Goal: Information Seeking & Learning: Learn about a topic

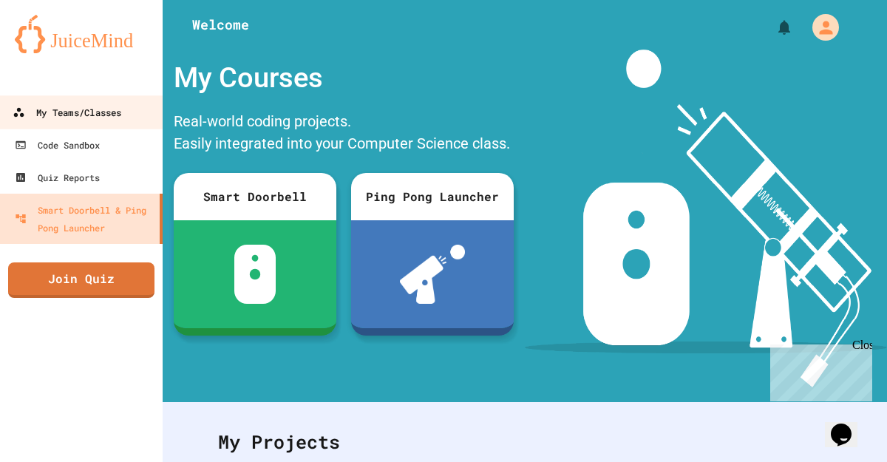
click at [115, 118] on div "My Teams/Classes" at bounding box center [67, 112] width 109 height 18
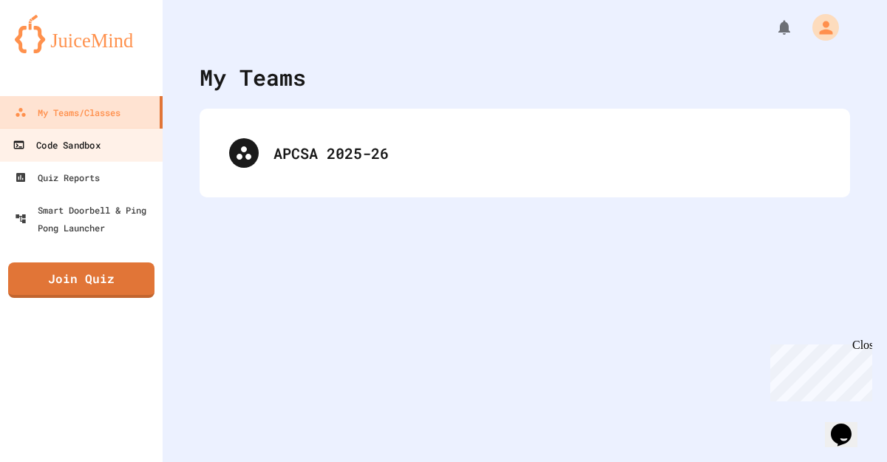
click at [120, 135] on link "Code Sandbox" at bounding box center [82, 144] width 168 height 33
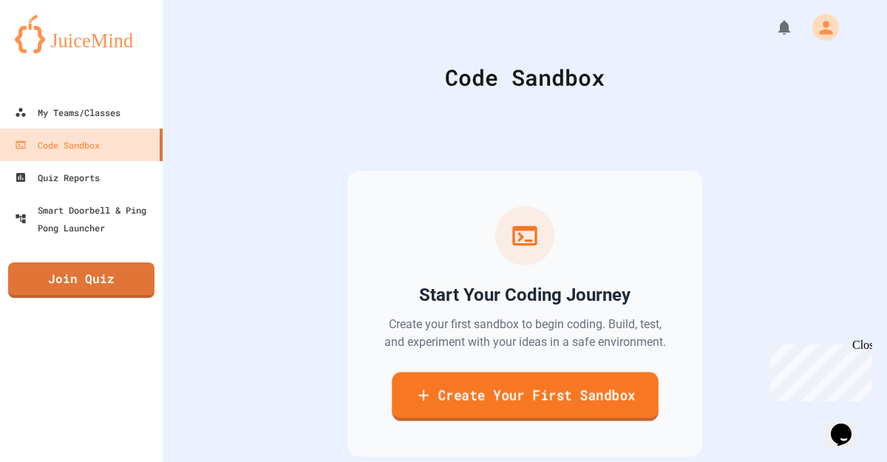
click at [541, 416] on link "Create Your First Sandbox" at bounding box center [525, 396] width 266 height 49
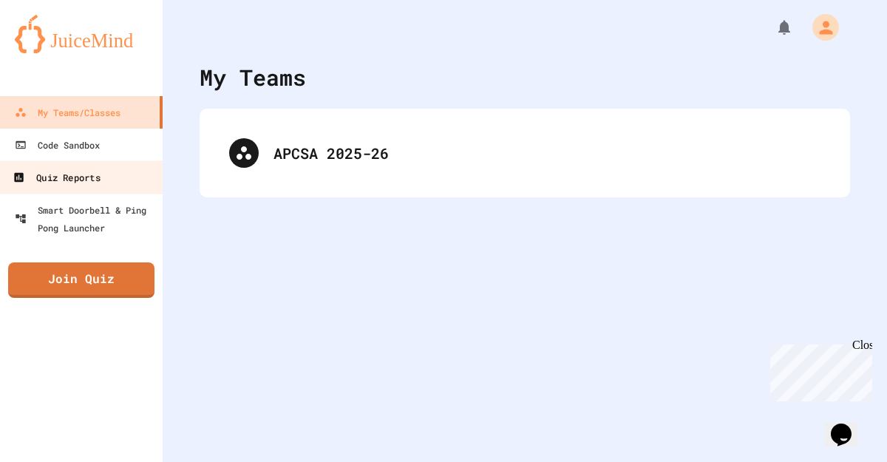
click at [78, 185] on div "Quiz Reports" at bounding box center [56, 177] width 87 height 18
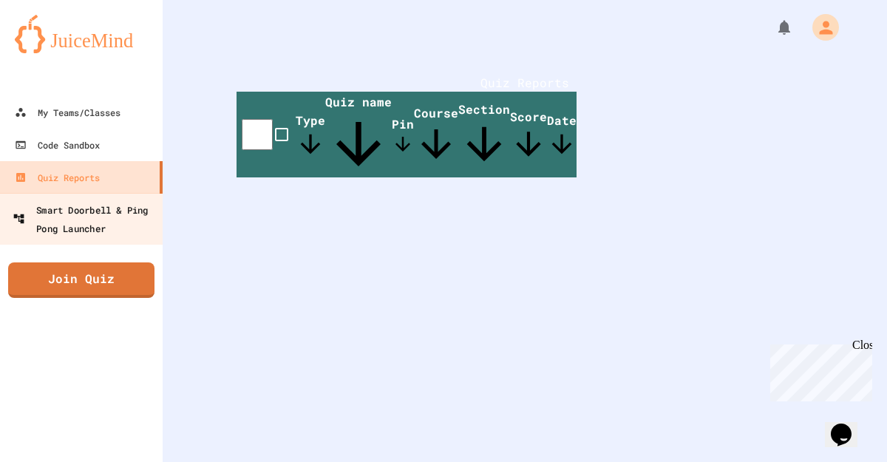
click at [98, 219] on div "Smart Doorbell & Ping Pong Launcher" at bounding box center [86, 218] width 146 height 36
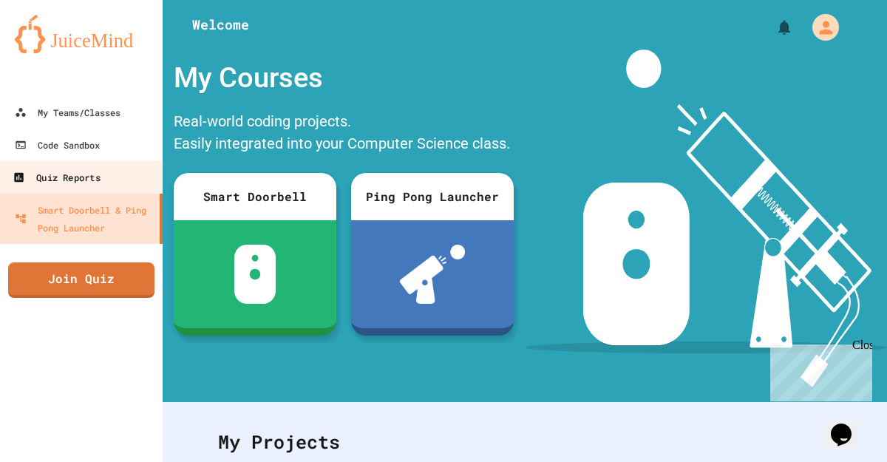
click at [115, 191] on link "Quiz Reports" at bounding box center [82, 176] width 168 height 33
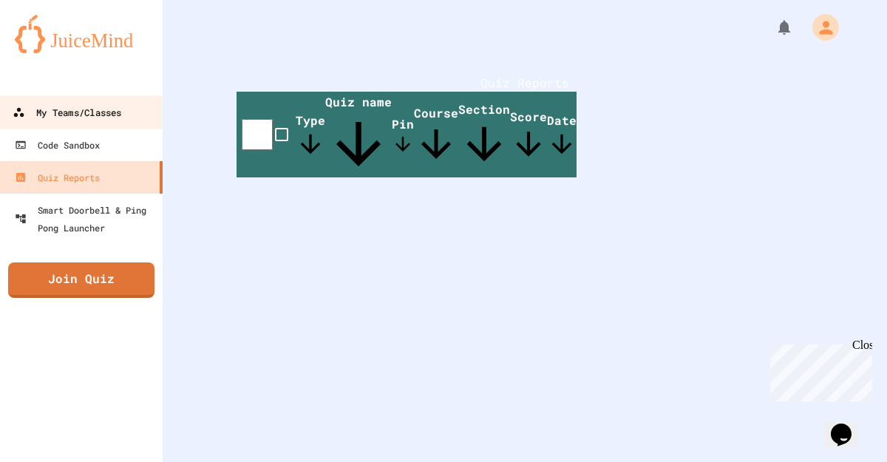
click at [120, 108] on div "My Teams/Classes" at bounding box center [67, 112] width 109 height 18
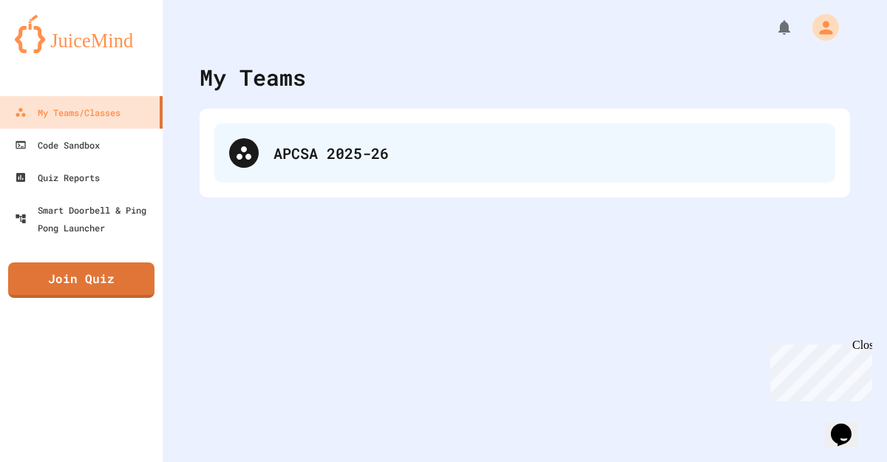
click at [286, 134] on div "APCSA 2025-26" at bounding box center [524, 152] width 621 height 59
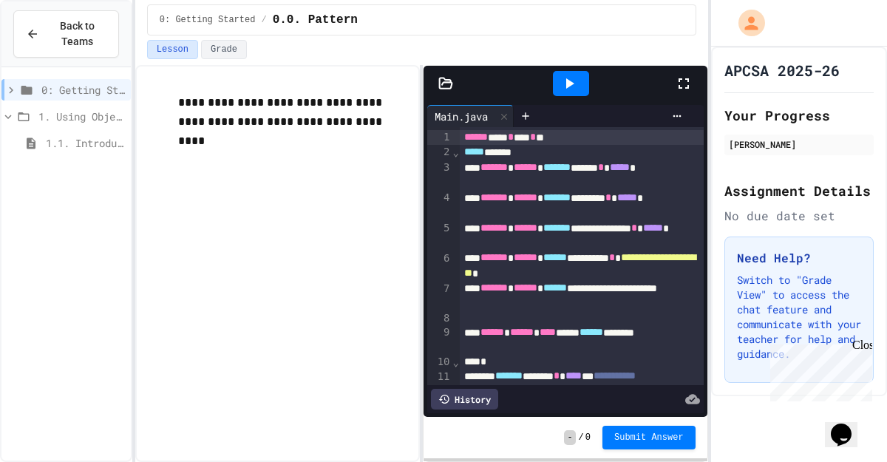
click at [76, 117] on span "1. Using Objects and Methods" at bounding box center [81, 117] width 86 height 16
click at [56, 141] on span "1.1. Introduction to Algorithms, Programming, and Compilers" at bounding box center [85, 143] width 79 height 16
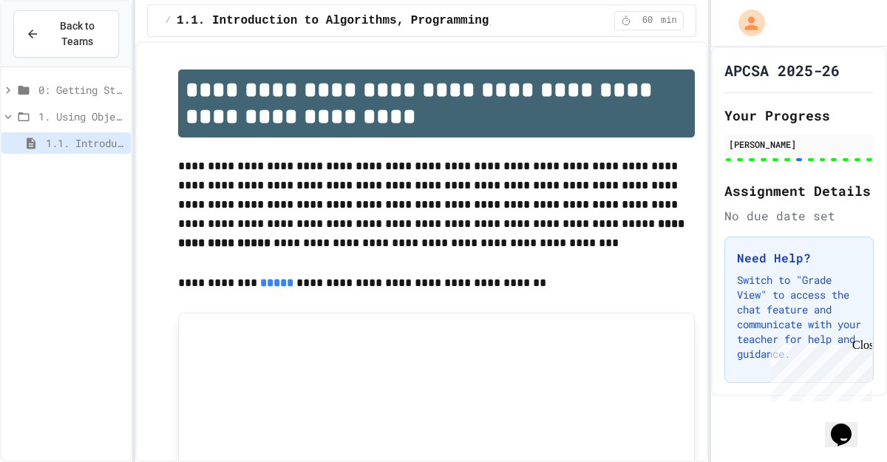
click at [61, 123] on span "1. Using Objects and Methods" at bounding box center [81, 117] width 86 height 16
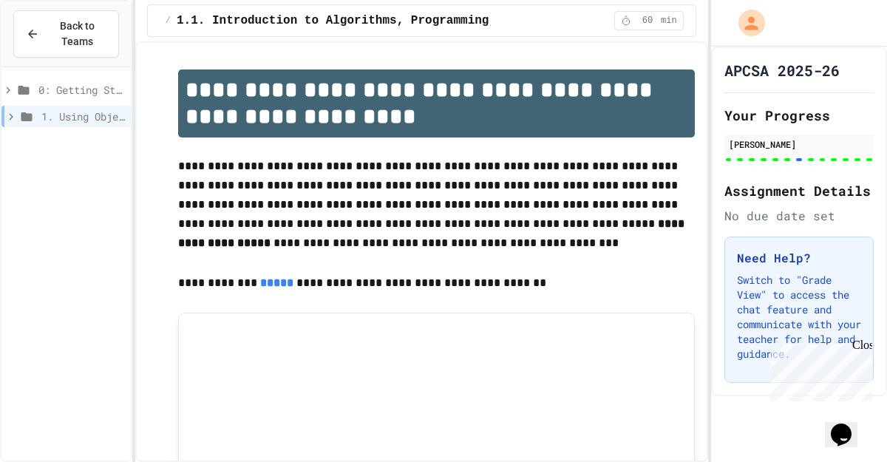
click at [95, 86] on span "0: Getting Started" at bounding box center [81, 90] width 86 height 16
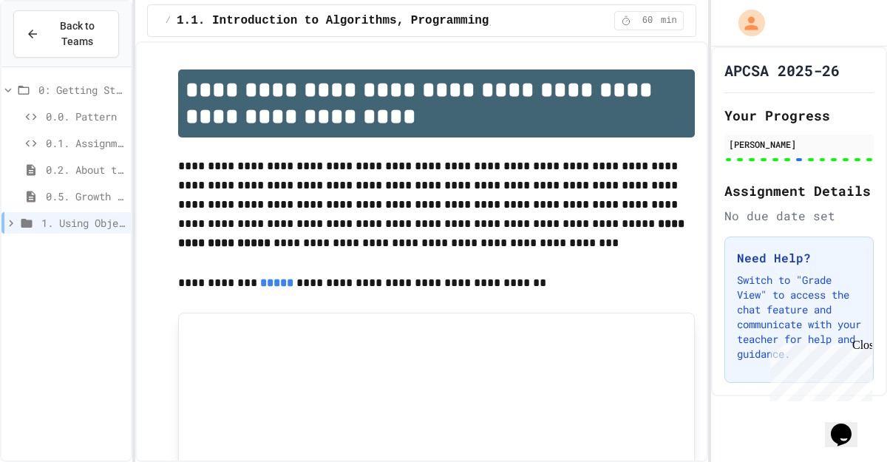
click at [61, 193] on span "0.5. Growth Mindset" at bounding box center [85, 196] width 79 height 16
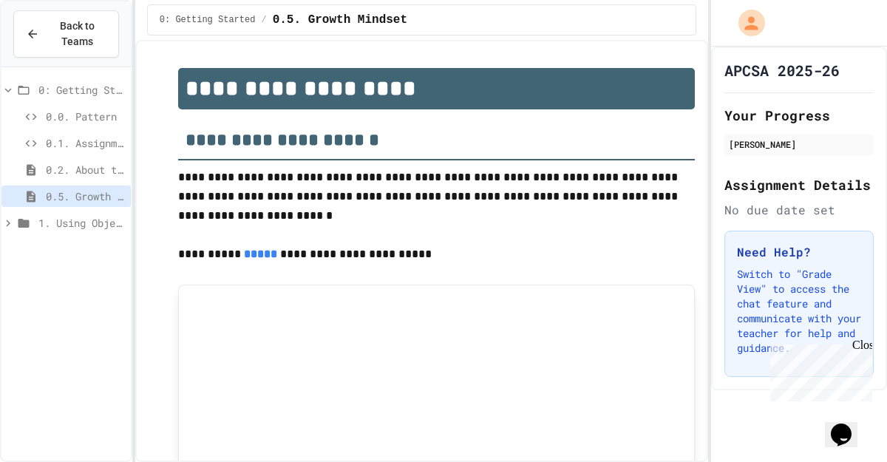
click at [68, 177] on div "0.2. About the AP CSA Exam" at bounding box center [65, 169] width 129 height 21
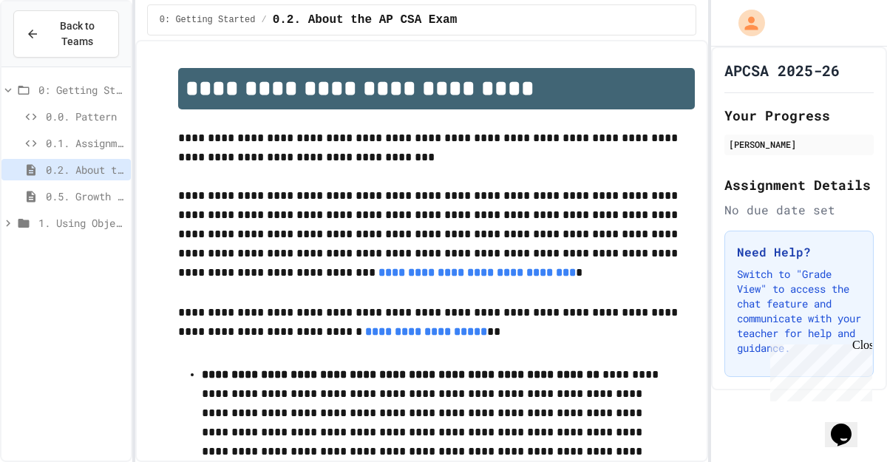
click at [72, 157] on div "0.1. AssignmentExample" at bounding box center [65, 145] width 129 height 27
click at [74, 149] on span "0.1. AssignmentExample" at bounding box center [85, 143] width 79 height 16
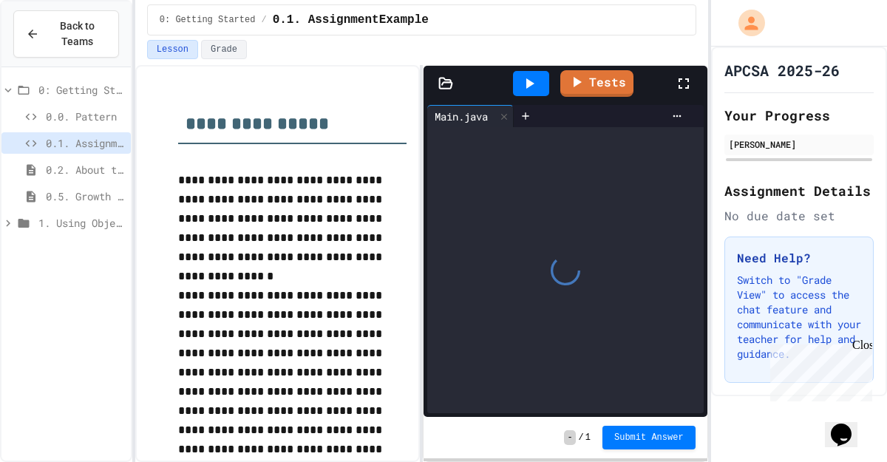
click at [75, 122] on span "0.0. Pattern" at bounding box center [85, 117] width 79 height 16
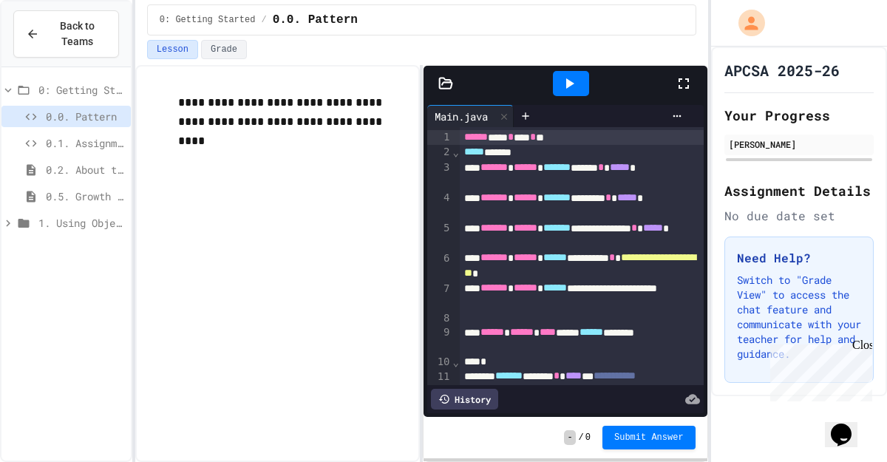
click at [72, 140] on span "0.1. AssignmentExample" at bounding box center [85, 143] width 79 height 16
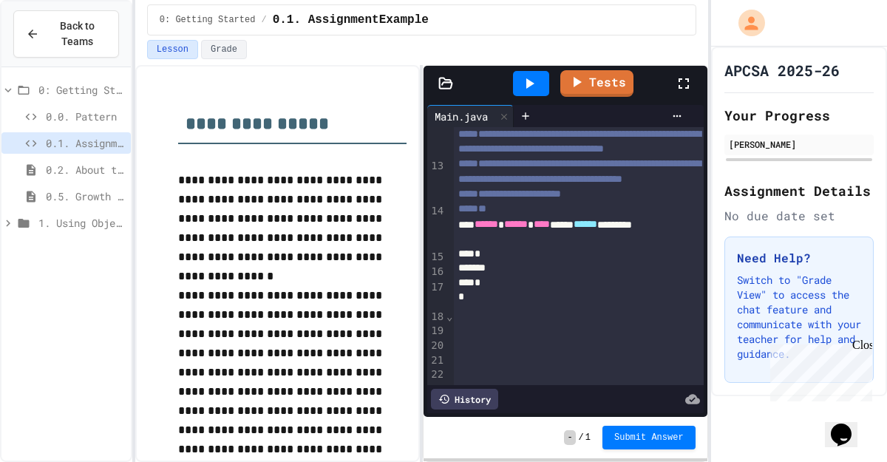
click at [77, 112] on span "0.0. Pattern" at bounding box center [85, 117] width 79 height 16
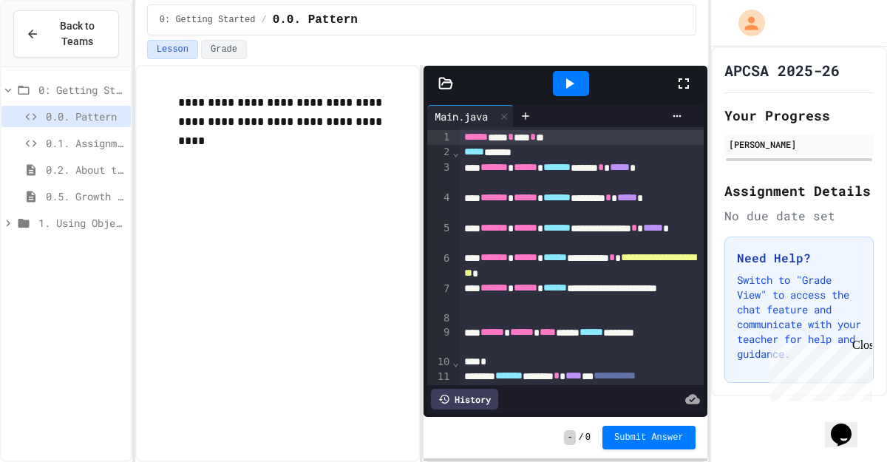
click at [67, 145] on span "0.1. AssignmentExample" at bounding box center [85, 143] width 79 height 16
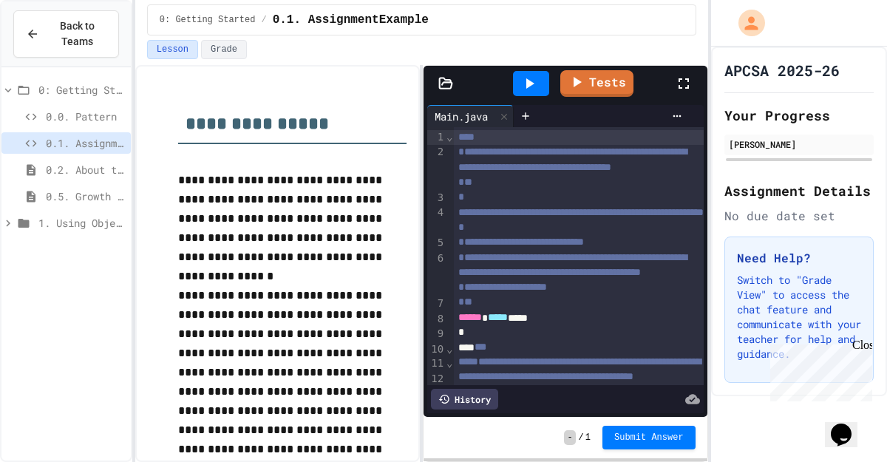
click at [682, 87] on icon at bounding box center [684, 84] width 18 height 18
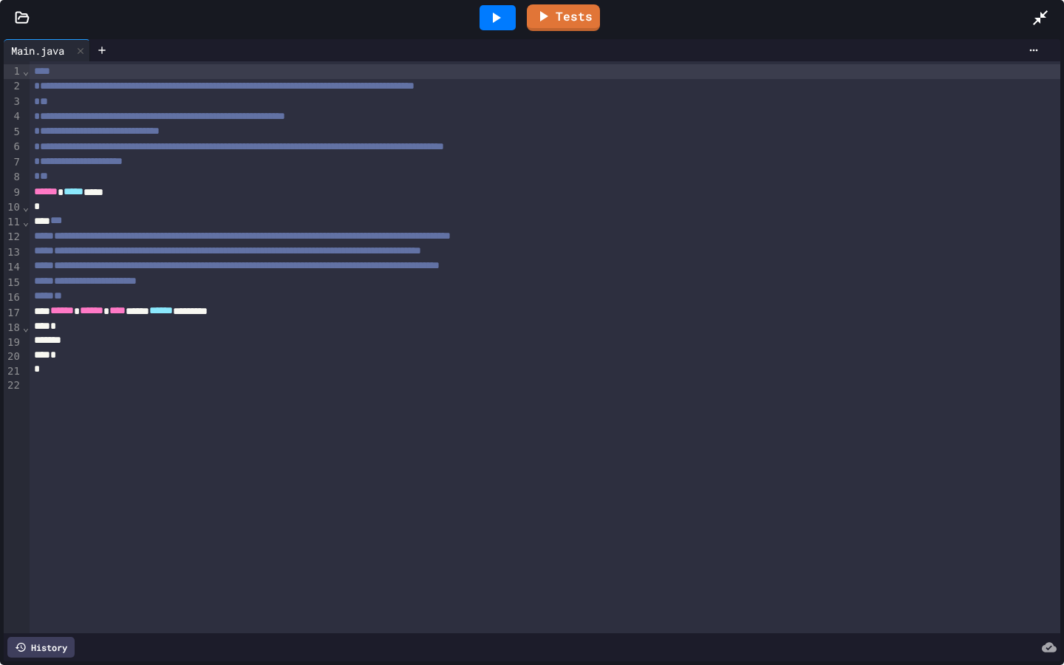
click at [886, 13] on icon at bounding box center [1040, 18] width 18 height 18
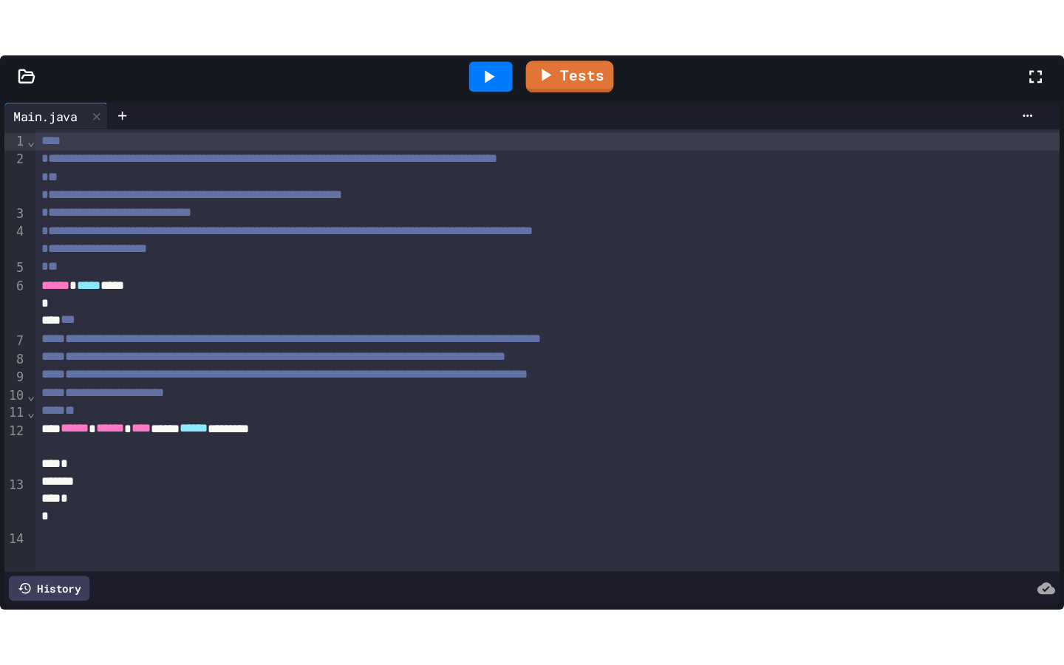
scroll to position [209, 0]
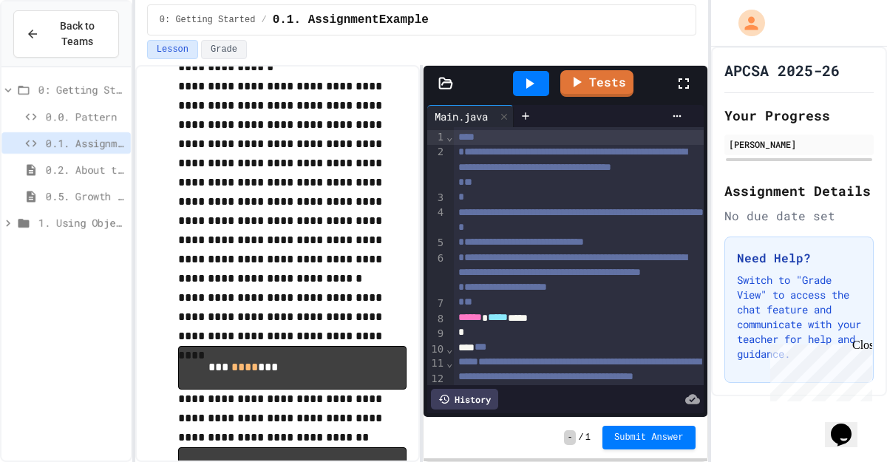
click at [691, 90] on icon at bounding box center [684, 84] width 18 height 18
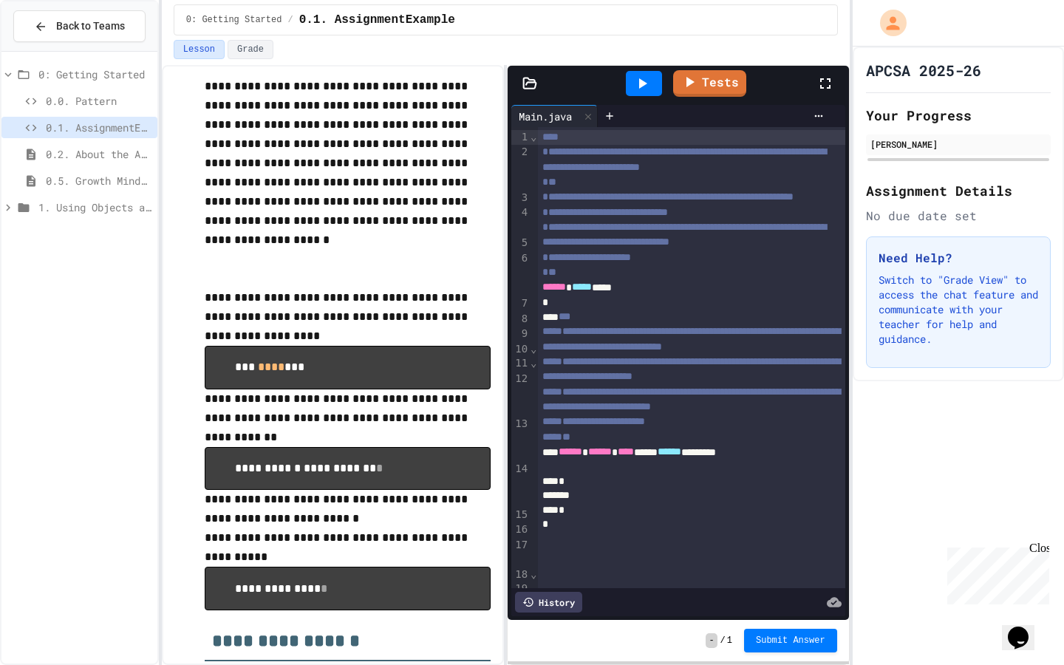
scroll to position [190, 0]
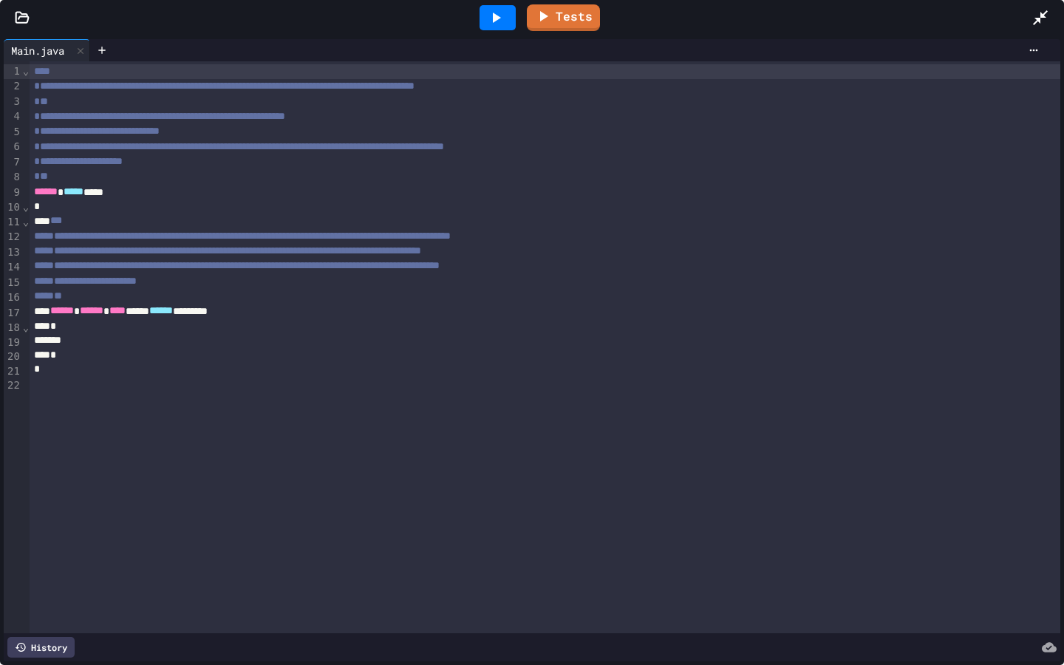
click at [16, 21] on icon at bounding box center [22, 17] width 13 height 10
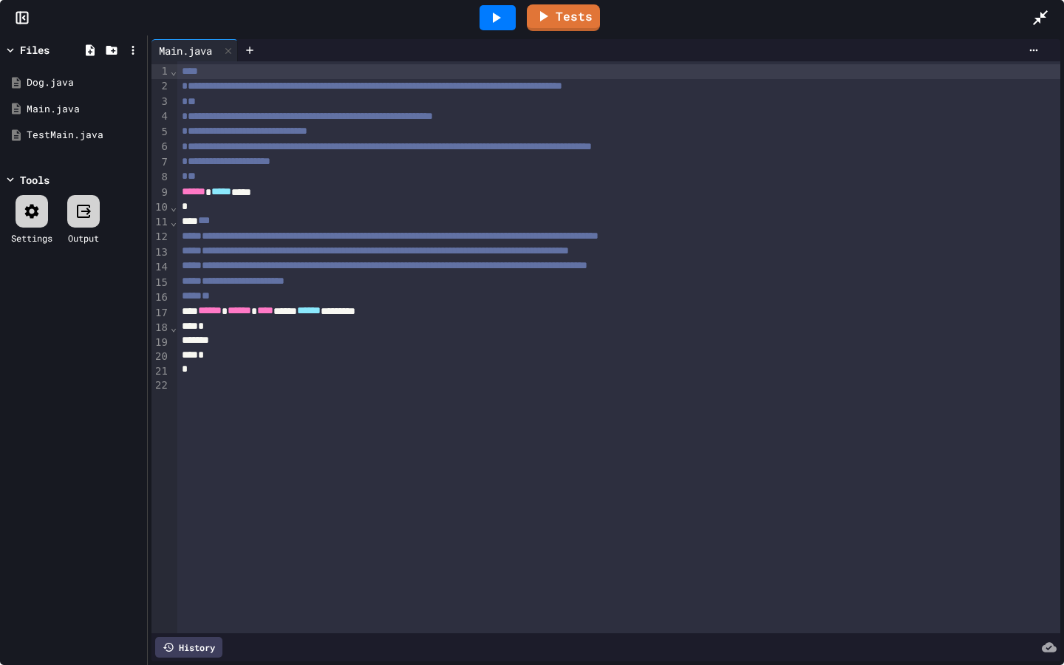
click at [10, 44] on icon at bounding box center [10, 50] width 13 height 13
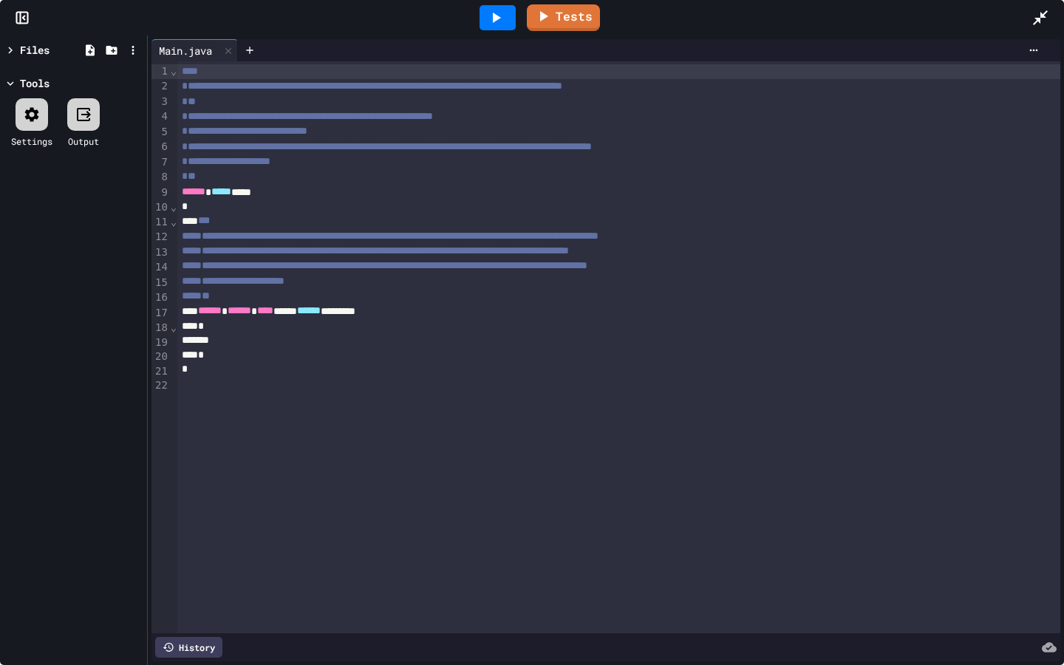
click at [10, 44] on icon at bounding box center [10, 50] width 13 height 13
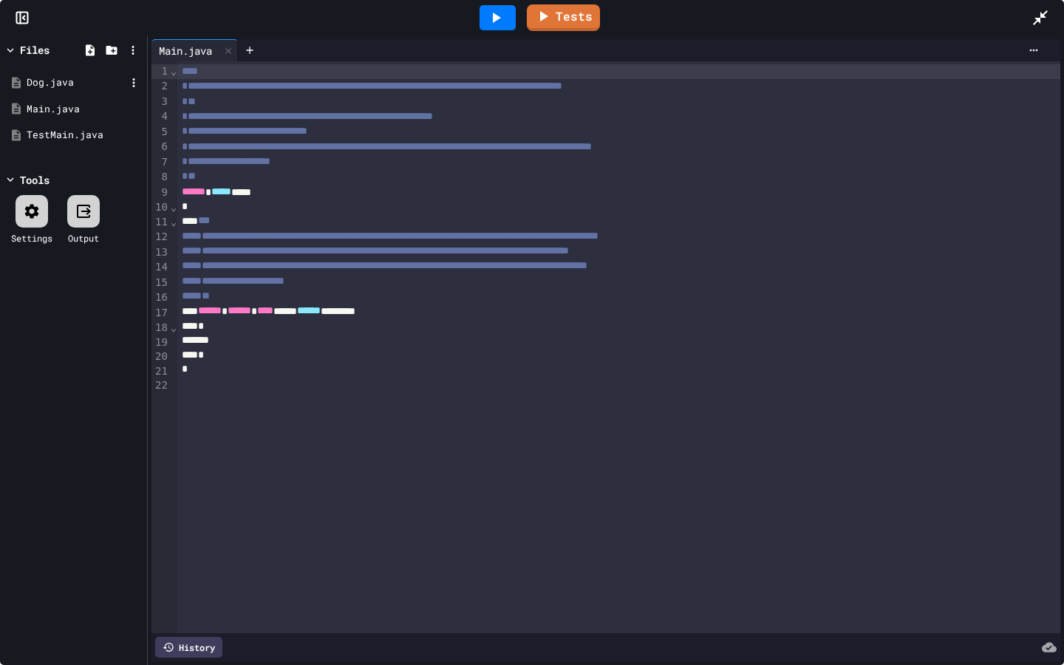
click at [48, 82] on div "Dog.java" at bounding box center [76, 82] width 99 height 15
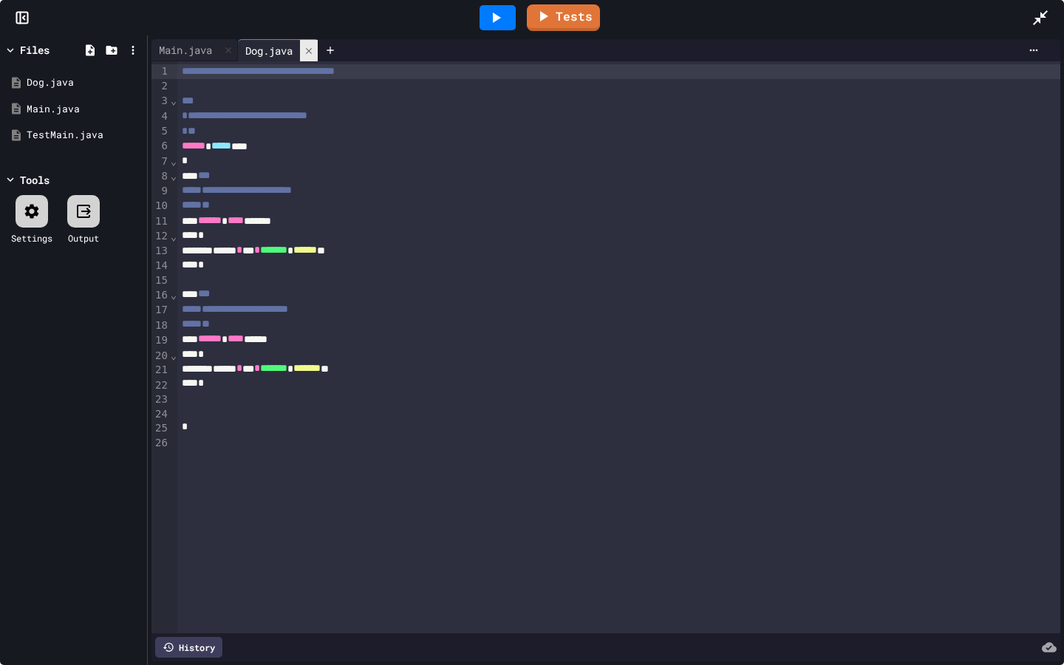
click at [310, 53] on icon at bounding box center [309, 51] width 10 height 10
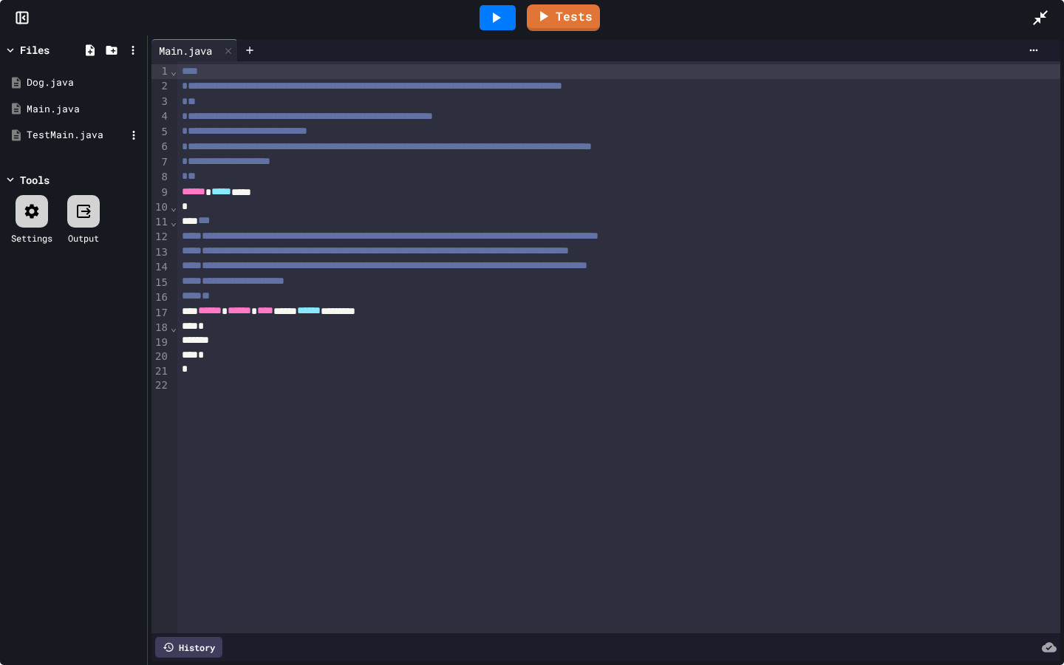
click at [88, 132] on div "TestMain.java" at bounding box center [76, 135] width 99 height 15
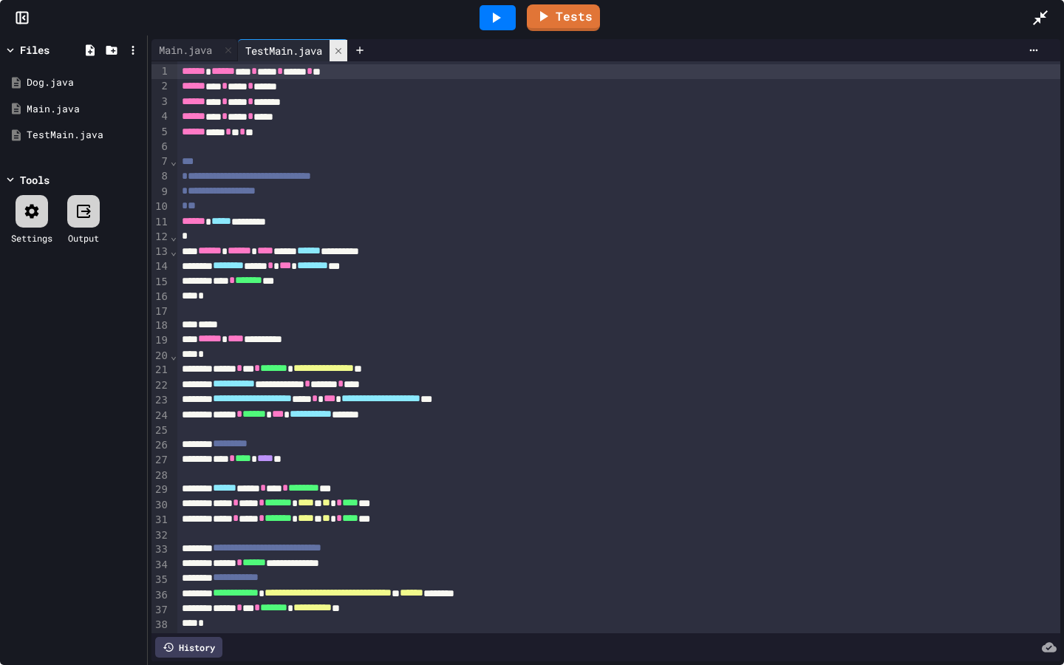
click at [344, 51] on icon at bounding box center [338, 51] width 10 height 10
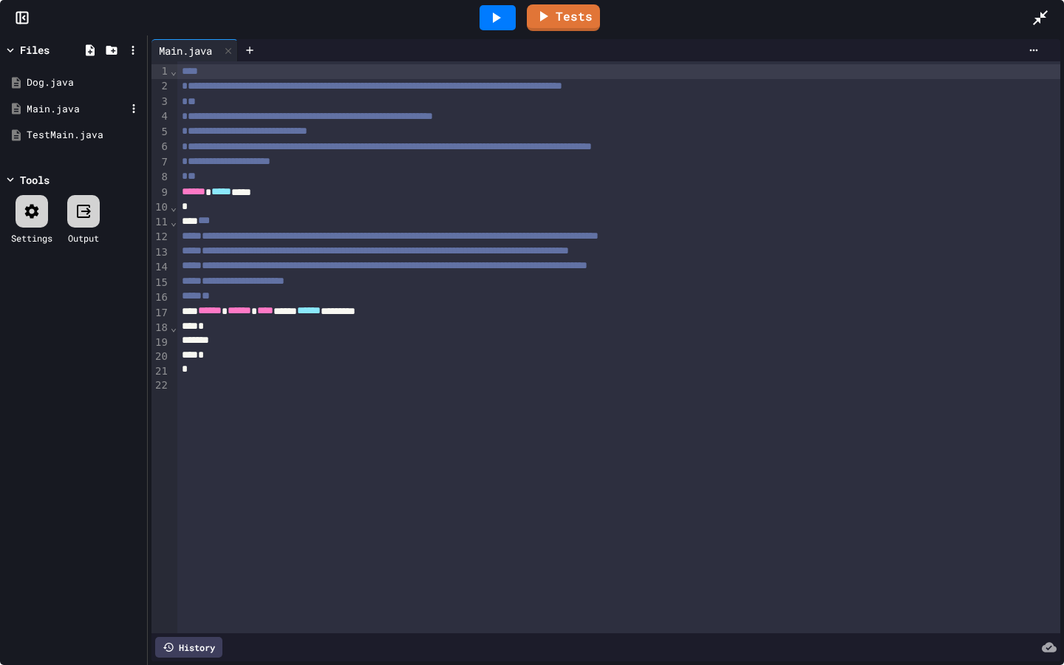
click at [66, 98] on div "Main.java" at bounding box center [74, 109] width 140 height 27
click at [66, 77] on div "Dog.java" at bounding box center [76, 82] width 99 height 15
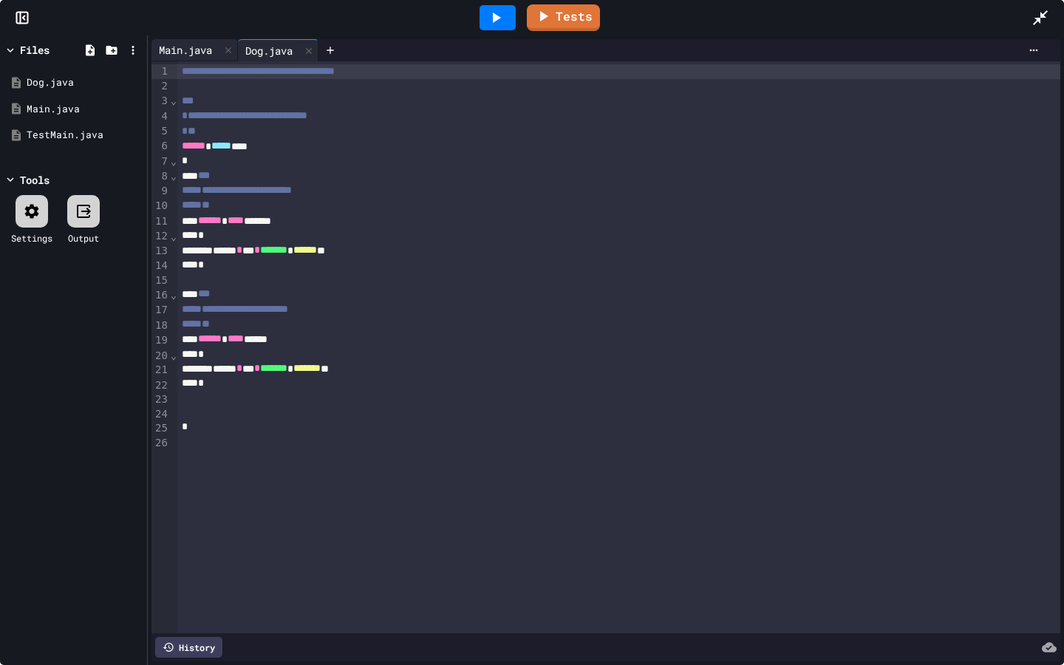
click at [202, 46] on div "Main.java" at bounding box center [185, 50] width 68 height 16
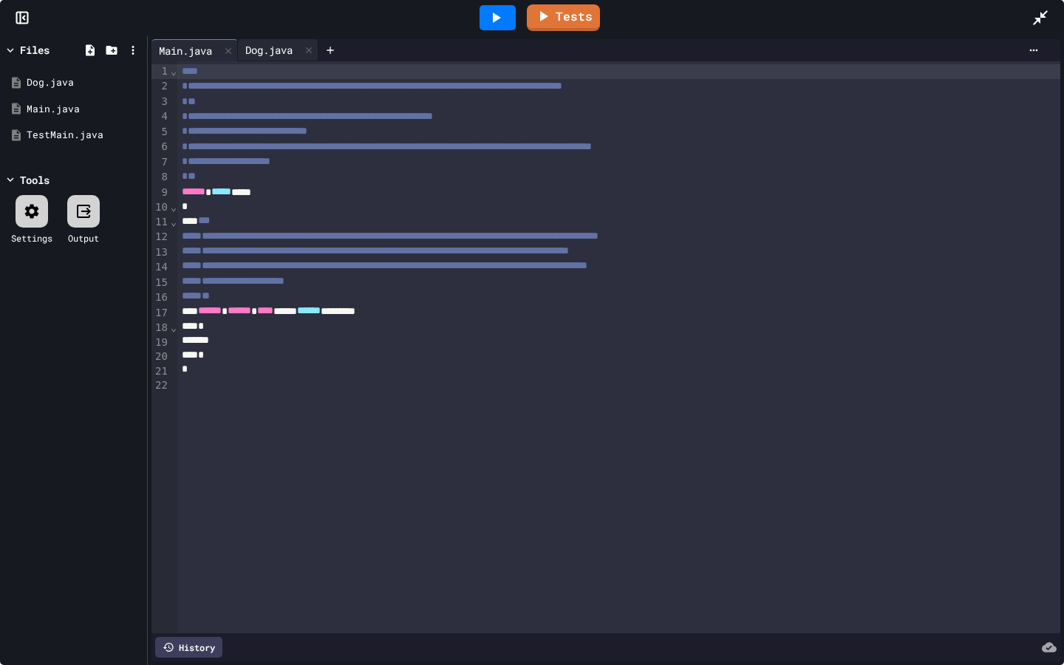
click at [281, 47] on div "Dog.java" at bounding box center [269, 50] width 62 height 16
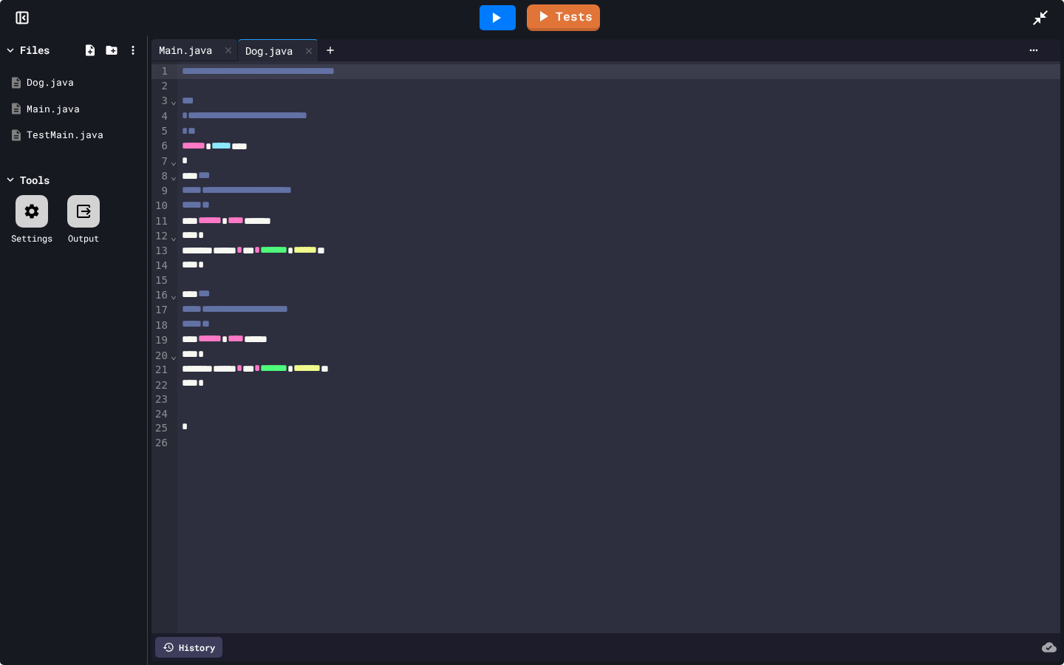
click at [211, 50] on div "Main.java" at bounding box center [185, 50] width 68 height 16
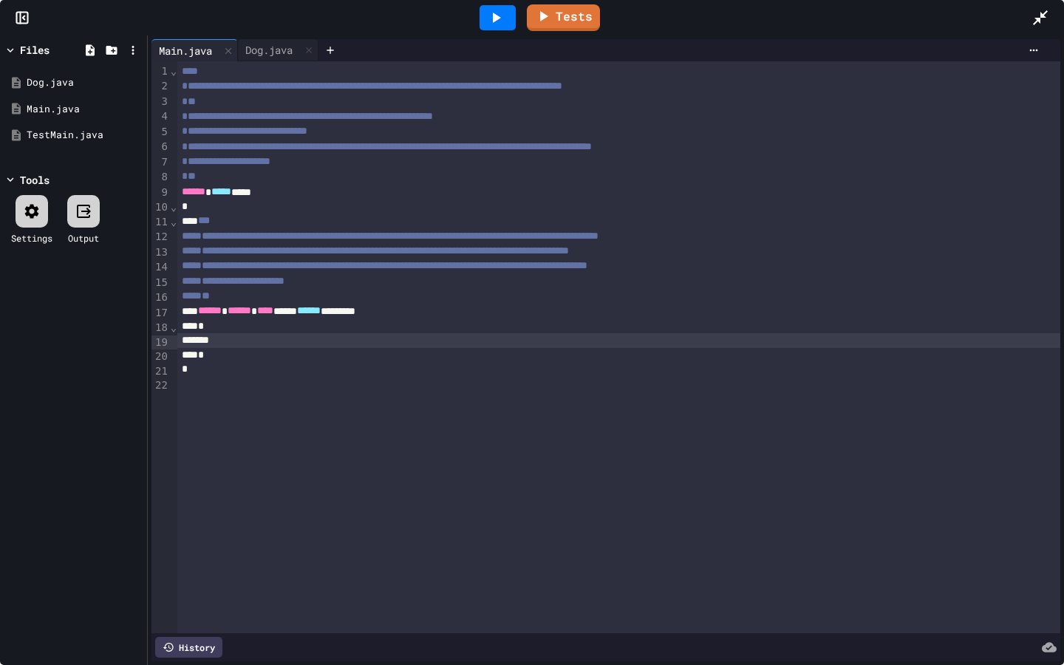
click at [261, 341] on div at bounding box center [618, 340] width 883 height 15
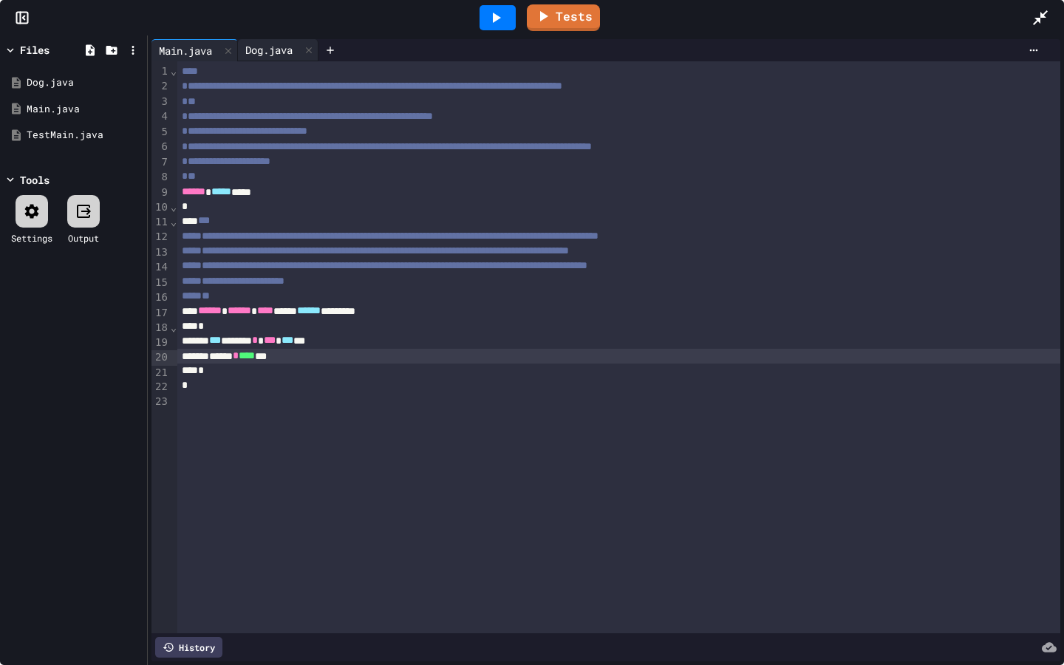
click at [281, 42] on div "Dog.java" at bounding box center [269, 50] width 62 height 16
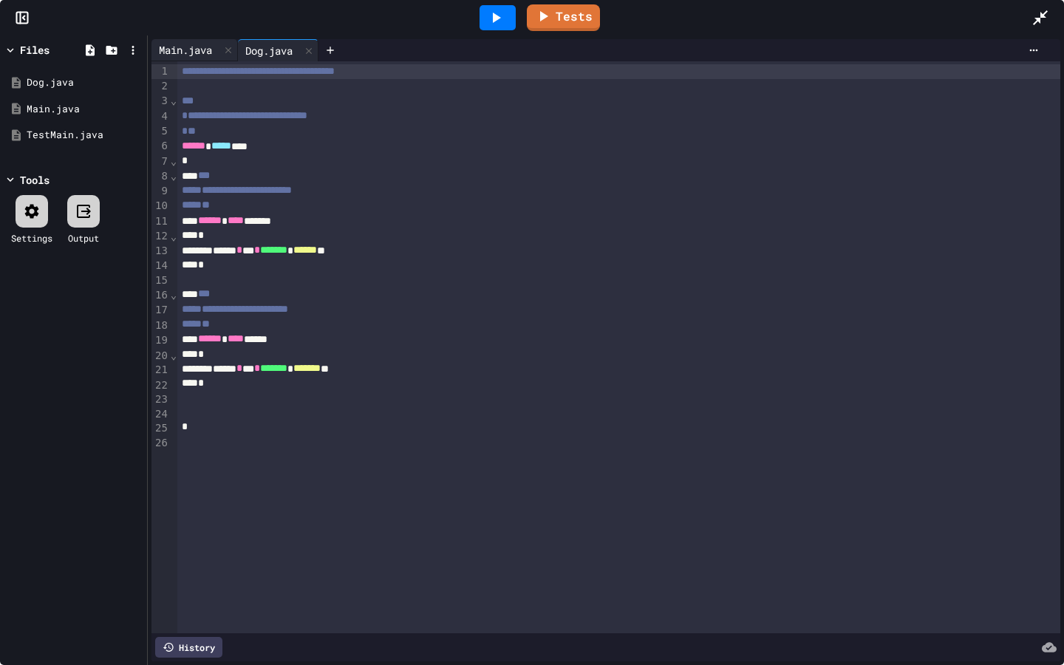
click at [194, 46] on div "Main.java" at bounding box center [185, 50] width 68 height 16
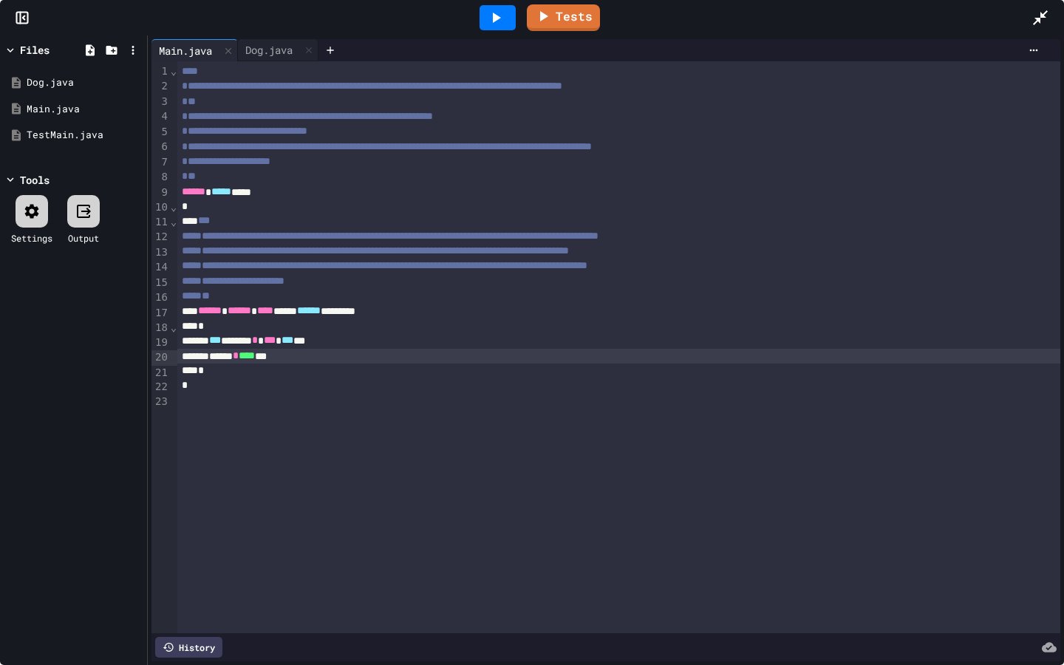
click at [341, 359] on div "****** * **** ***" at bounding box center [618, 356] width 883 height 15
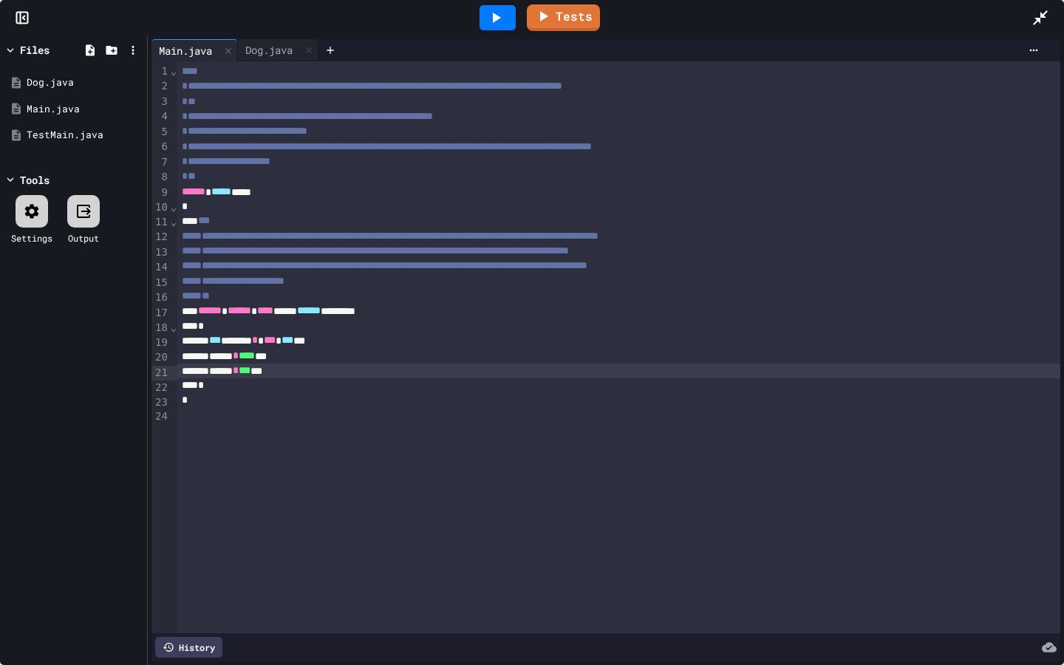
click at [494, 20] on icon at bounding box center [497, 18] width 8 height 10
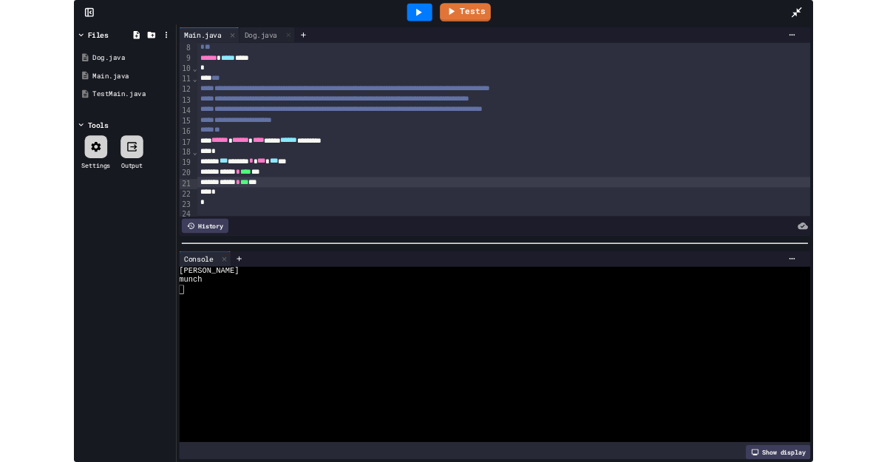
scroll to position [116, 0]
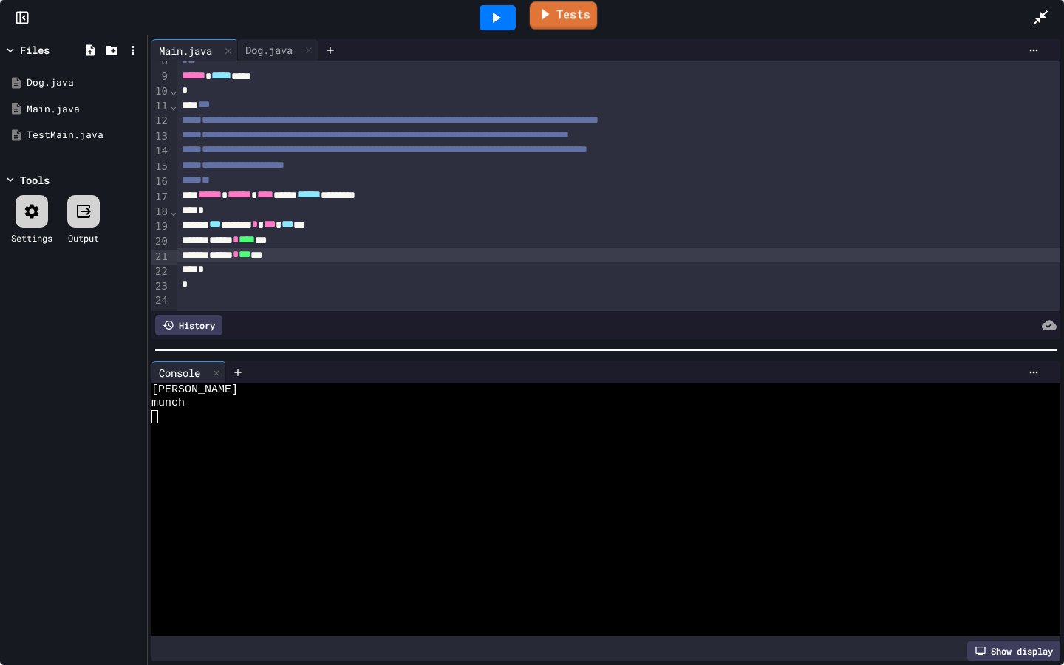
click at [580, 18] on link "Tests" at bounding box center [563, 15] width 67 height 28
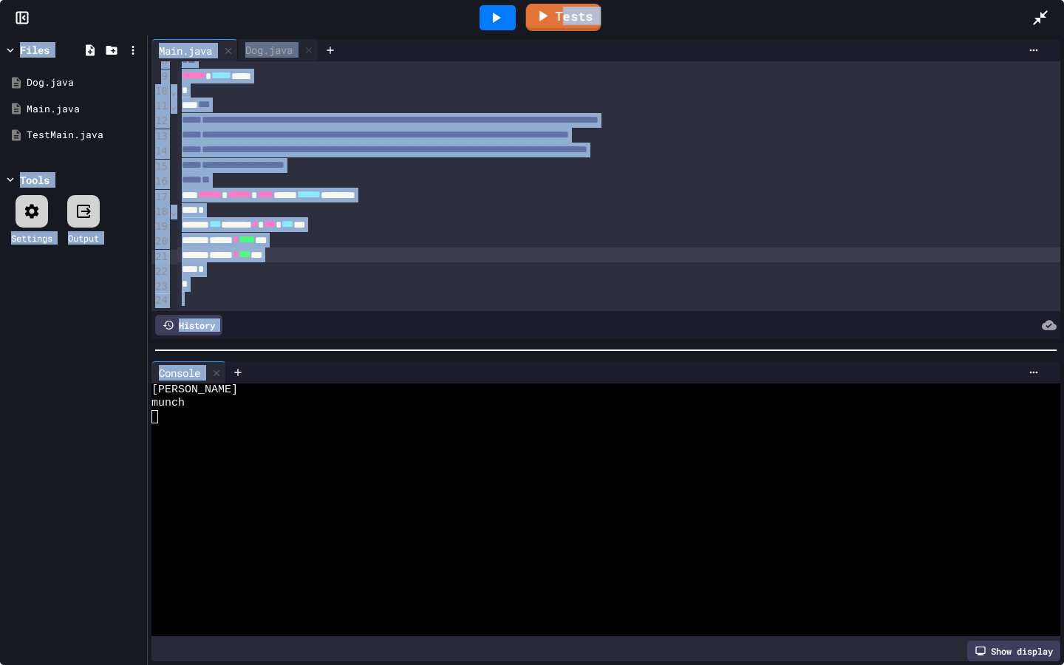
drag, startPoint x: 565, startPoint y: 12, endPoint x: 565, endPoint y: 589, distance: 577.0
click at [565, 12] on link "Tests" at bounding box center [563, 17] width 75 height 27
click at [552, 21] on icon at bounding box center [543, 14] width 18 height 18
click at [552, 21] on icon at bounding box center [544, 14] width 18 height 18
click at [666, 27] on div "Tests" at bounding box center [537, 18] width 987 height 40
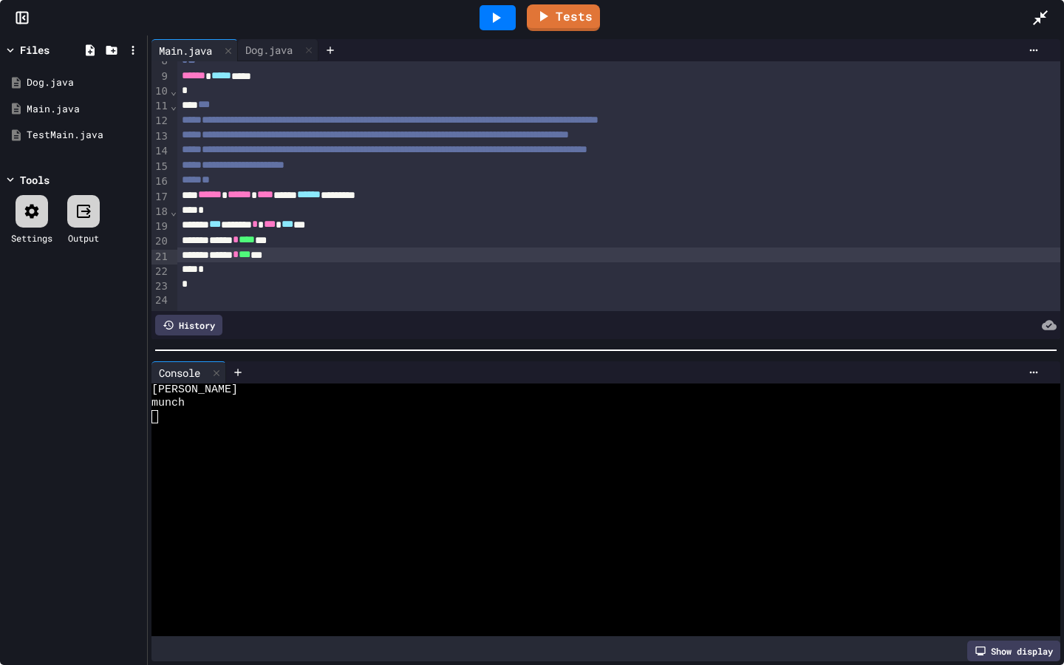
drag, startPoint x: 1037, startPoint y: 17, endPoint x: 1037, endPoint y: 594, distance: 577.0
click at [886, 17] on icon at bounding box center [1040, 18] width 18 height 18
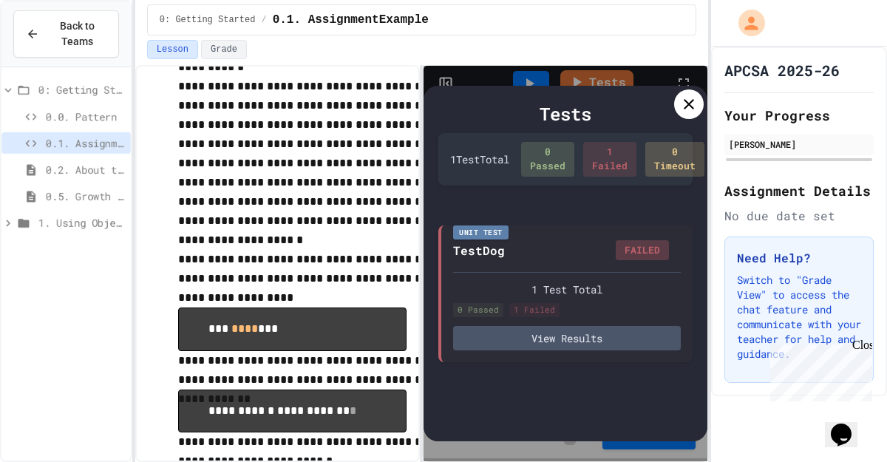
scroll to position [448, 0]
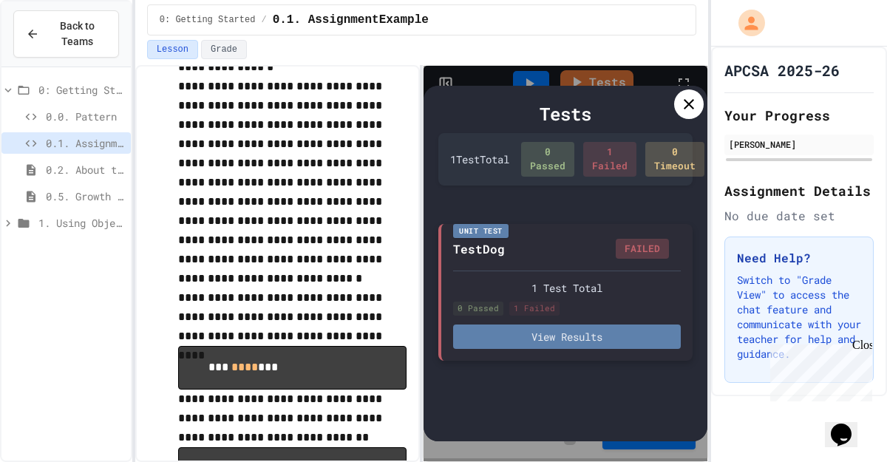
click at [563, 337] on button "View Results" at bounding box center [566, 336] width 227 height 24
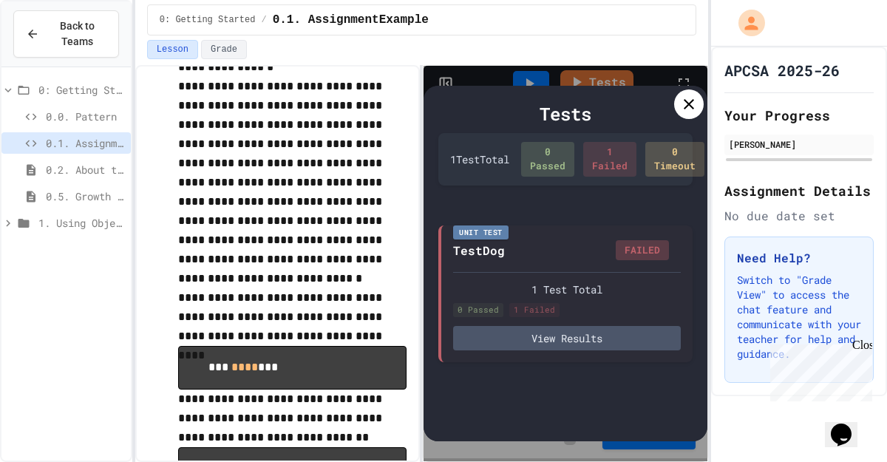
click at [683, 99] on icon at bounding box center [688, 104] width 10 height 10
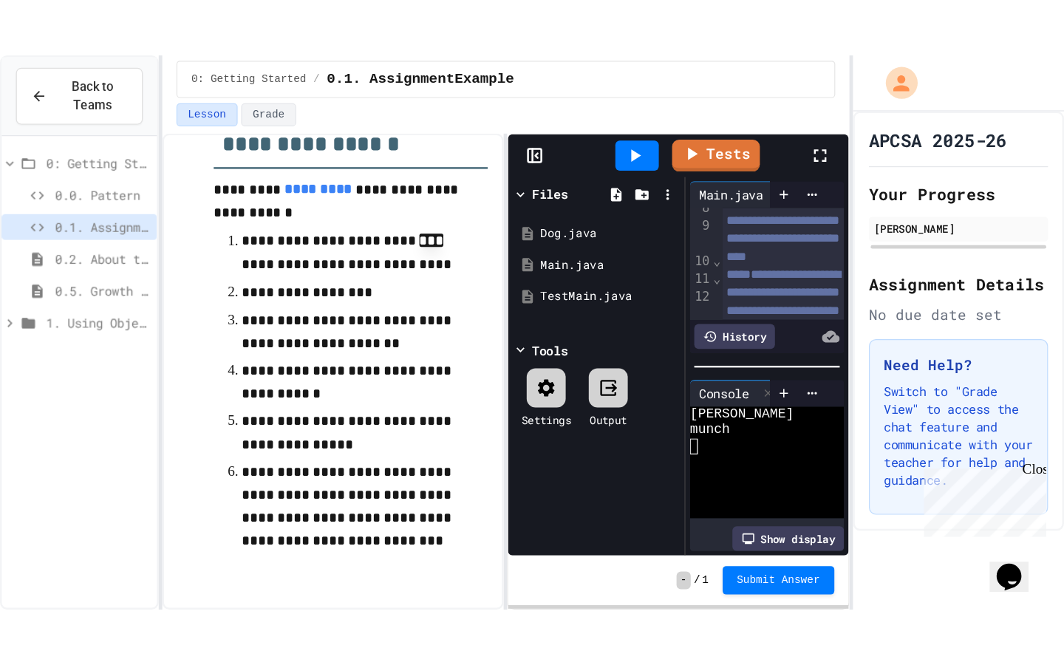
scroll to position [797, 0]
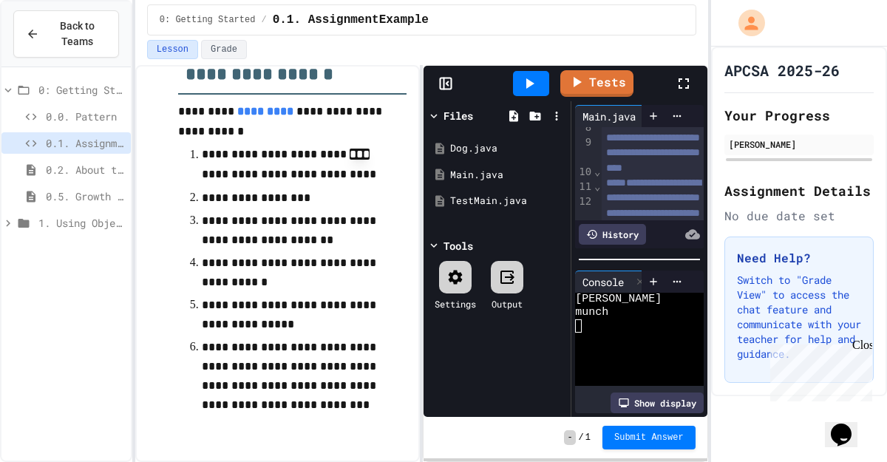
click at [678, 79] on icon at bounding box center [683, 83] width 10 height 10
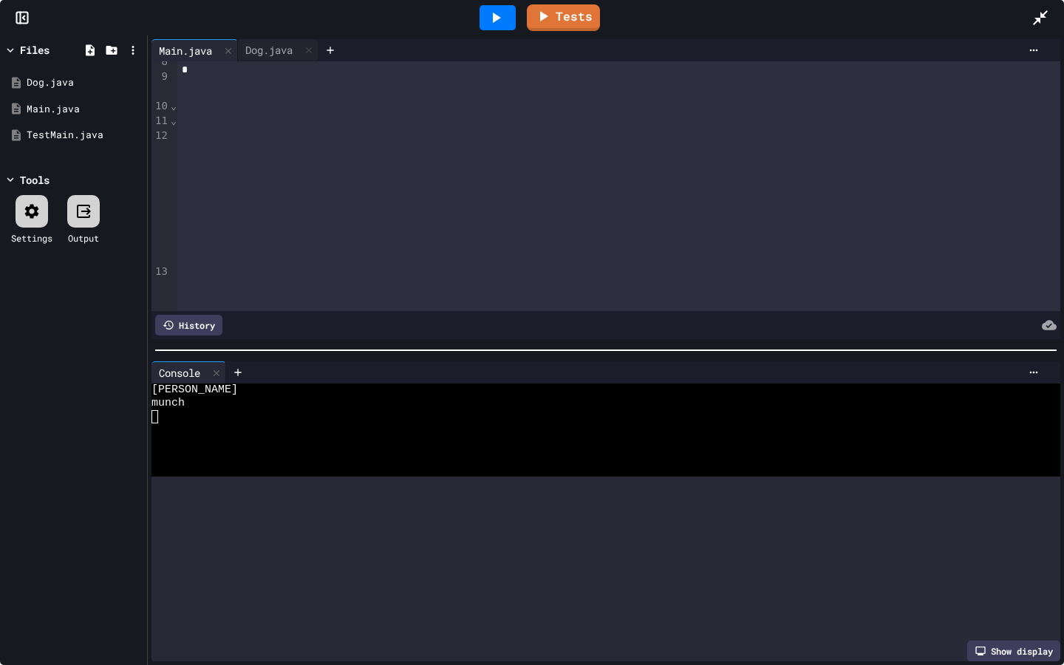
scroll to position [116, 0]
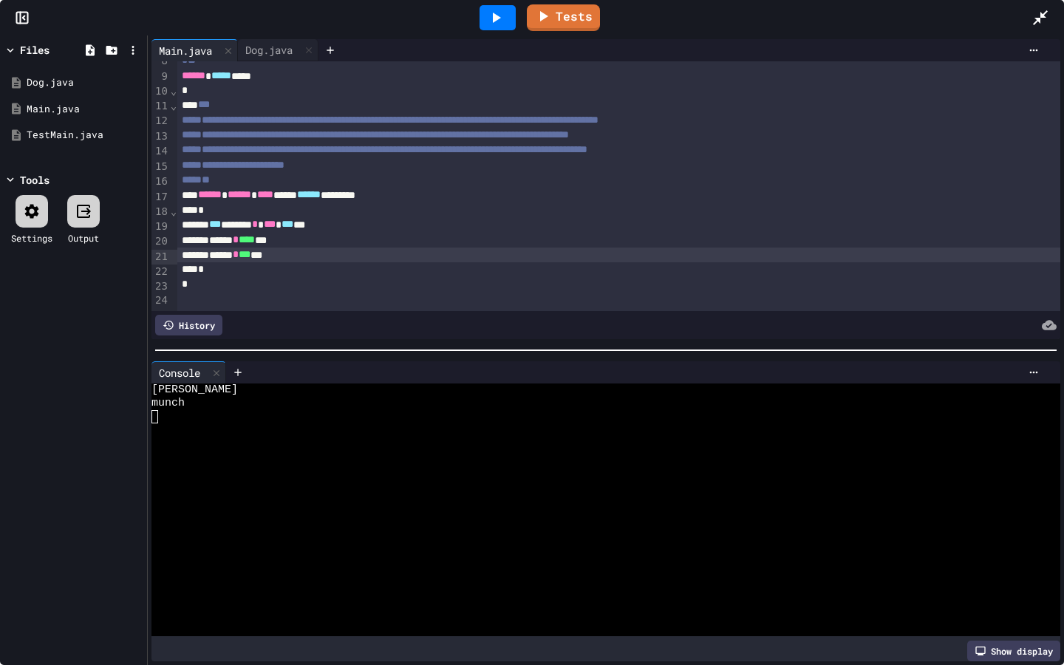
click at [328, 259] on div "****** * *** ***" at bounding box center [618, 255] width 883 height 15
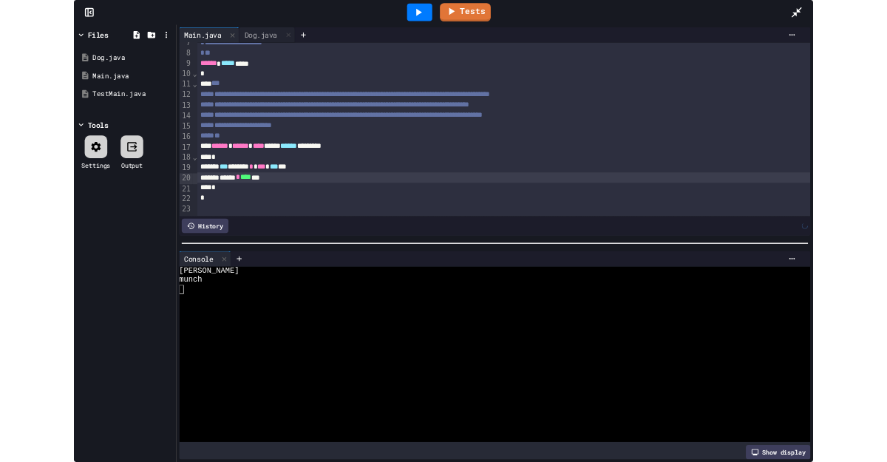
scroll to position [100, 0]
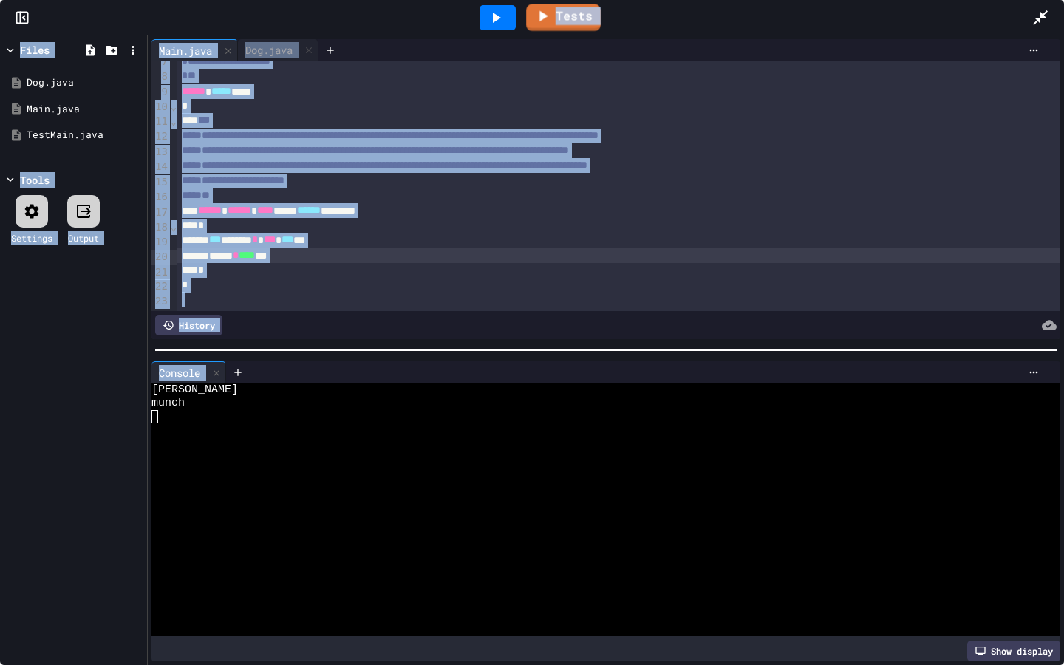
click at [556, 12] on link "Tests" at bounding box center [563, 17] width 75 height 27
click at [886, 19] on icon at bounding box center [1040, 17] width 15 height 15
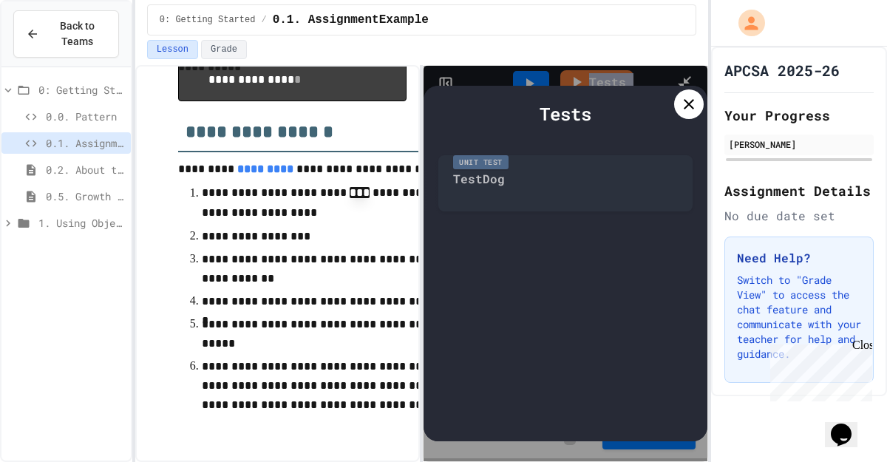
scroll to position [434, 0]
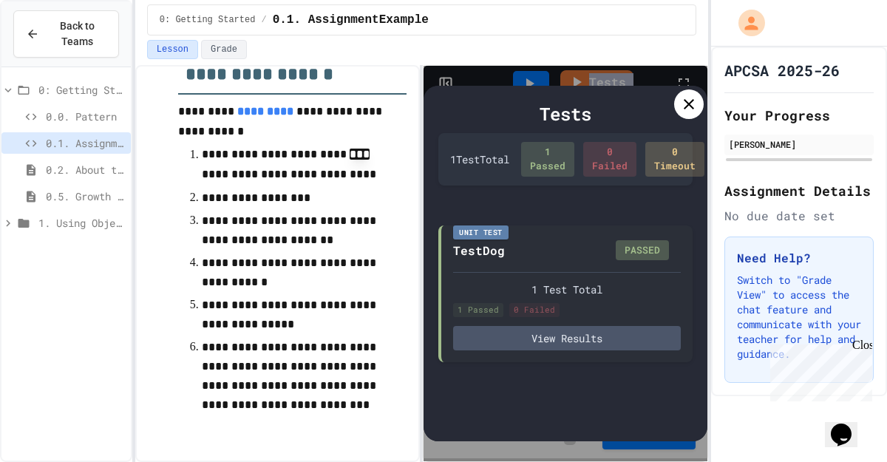
click at [687, 106] on icon at bounding box center [689, 104] width 18 height 18
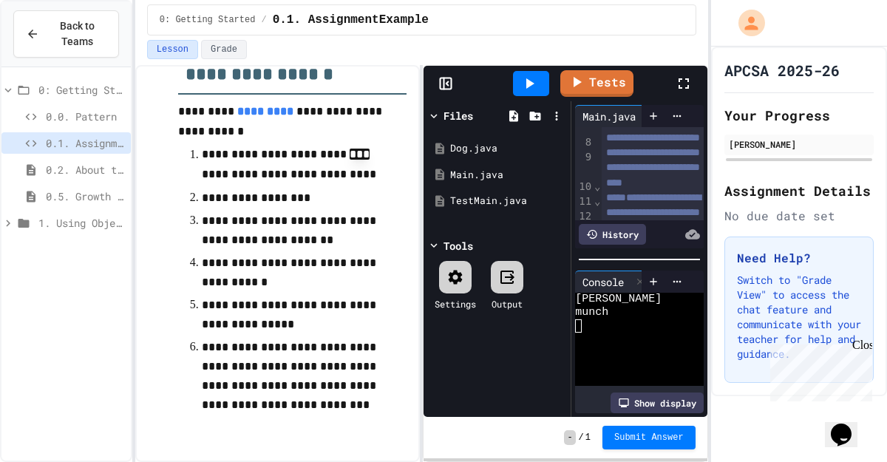
click at [509, 378] on div "Files Dog.java Main.java TestMain.java Tools Settings Output" at bounding box center [496, 258] width 147 height 315
click at [658, 431] on span "Submit Answer" at bounding box center [648, 436] width 69 height 12
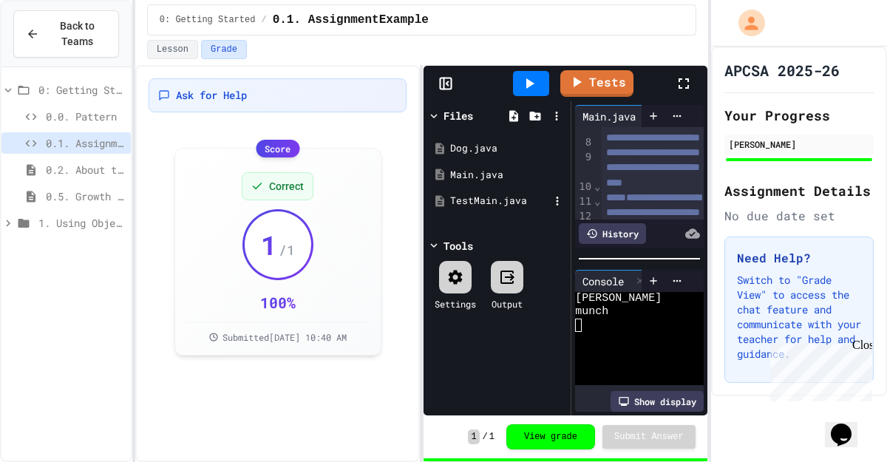
click at [477, 197] on div "TestMain.java" at bounding box center [499, 201] width 99 height 15
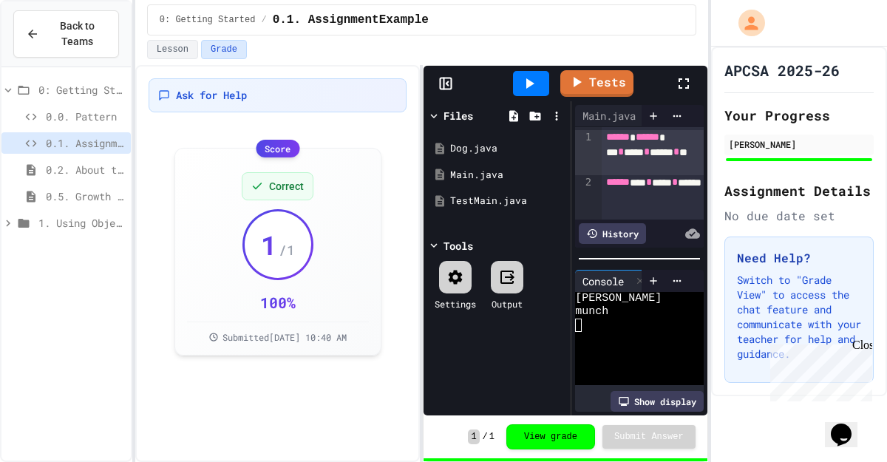
click at [683, 78] on icon at bounding box center [684, 84] width 18 height 18
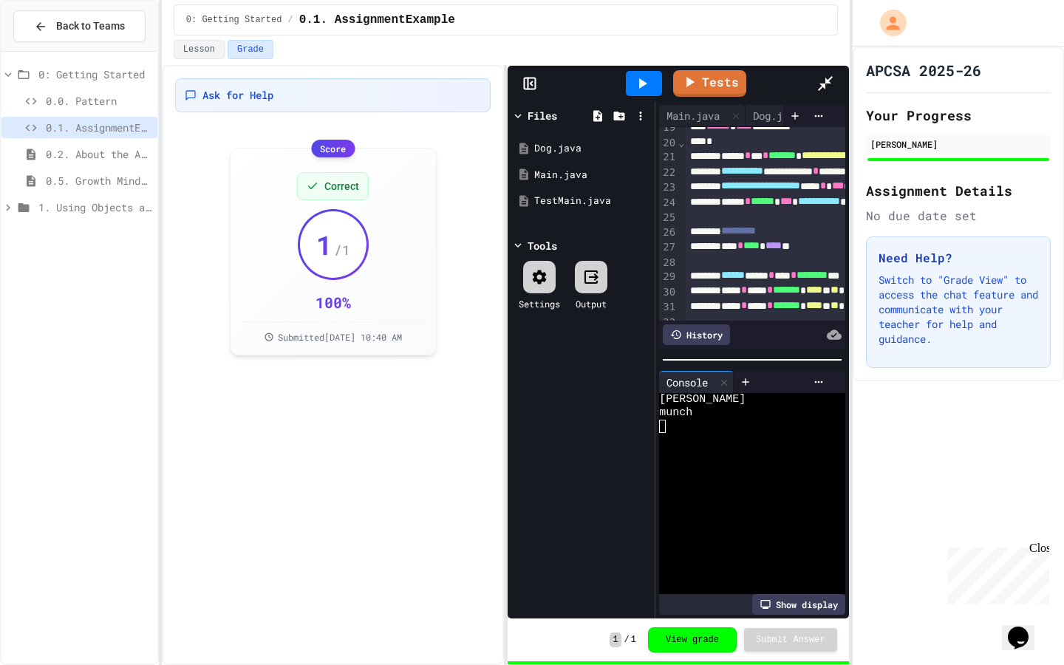
scroll to position [368, 0]
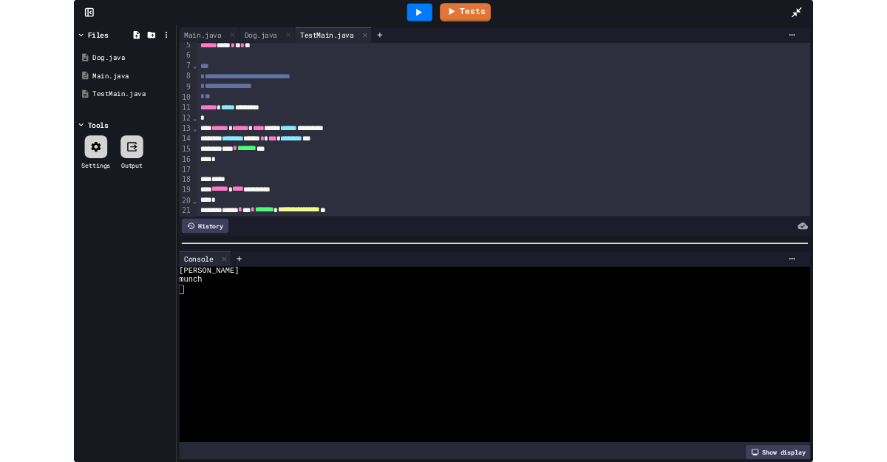
scroll to position [67, 0]
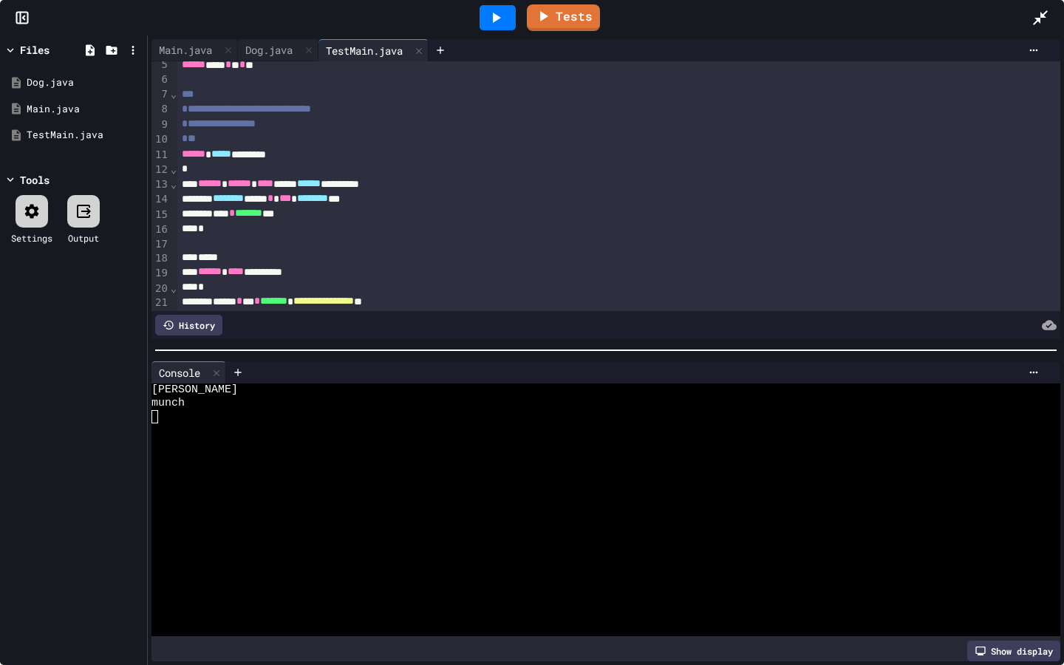
click at [886, 23] on icon at bounding box center [1040, 18] width 18 height 18
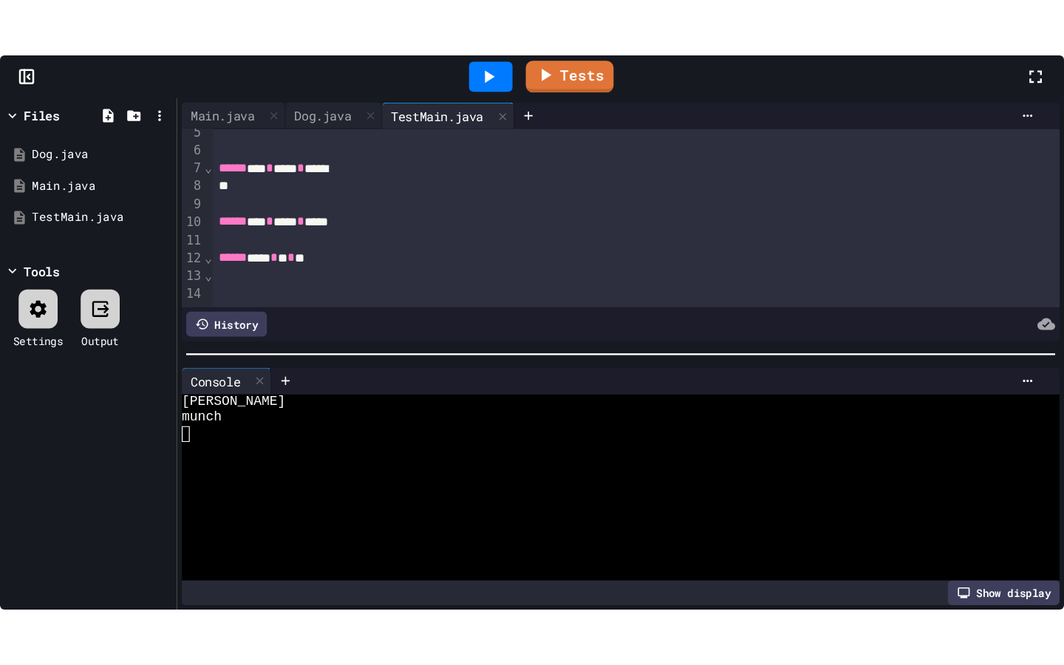
scroll to position [171, 0]
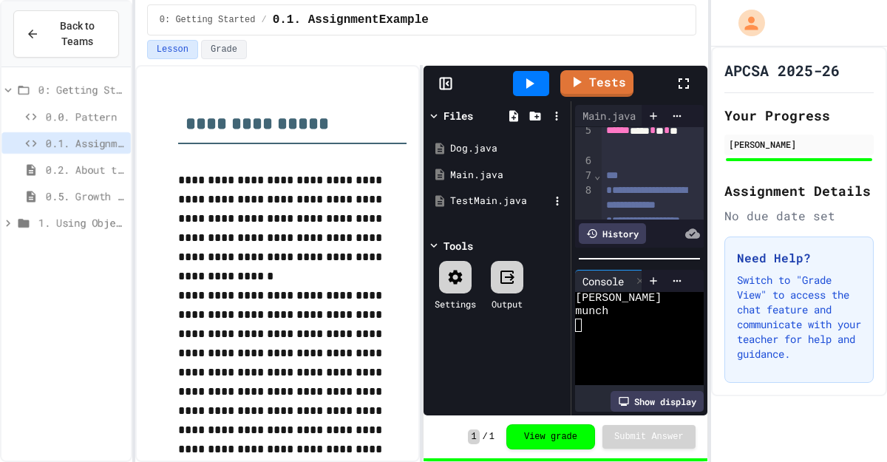
click at [485, 201] on div "TestMain.java" at bounding box center [499, 201] width 99 height 15
click at [685, 86] on icon at bounding box center [684, 84] width 18 height 18
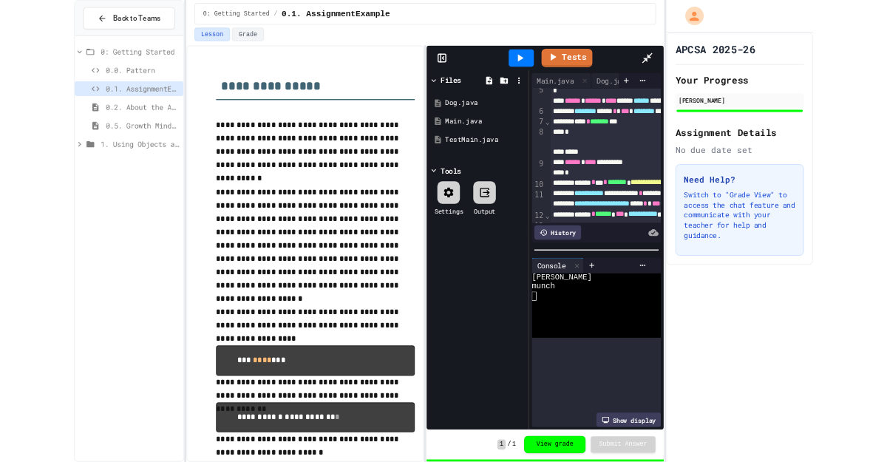
scroll to position [67, 0]
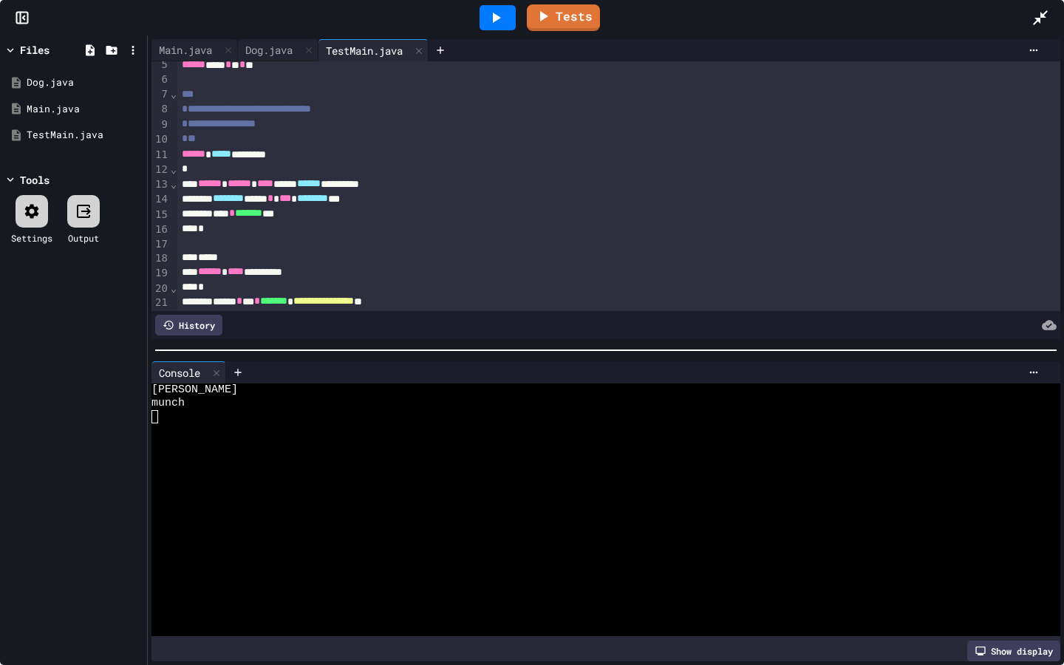
click at [886, 19] on icon at bounding box center [1040, 18] width 18 height 18
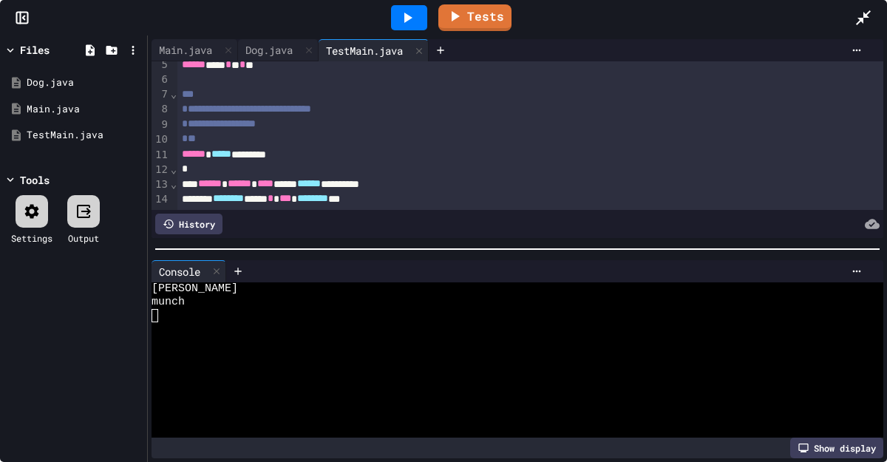
scroll to position [171, 0]
